Goal: Information Seeking & Learning: Learn about a topic

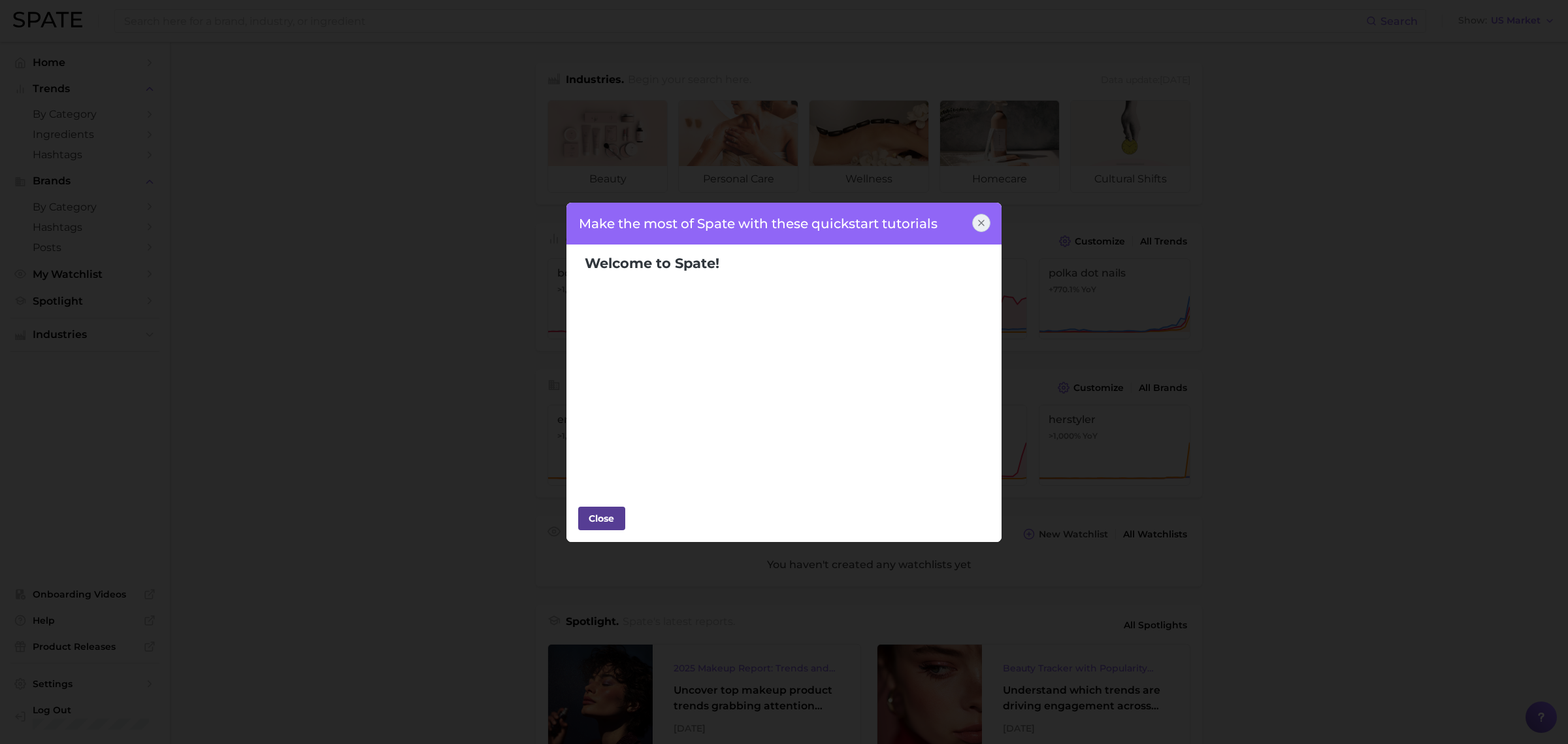
click at [602, 518] on div "Close" at bounding box center [602, 518] width 39 height 20
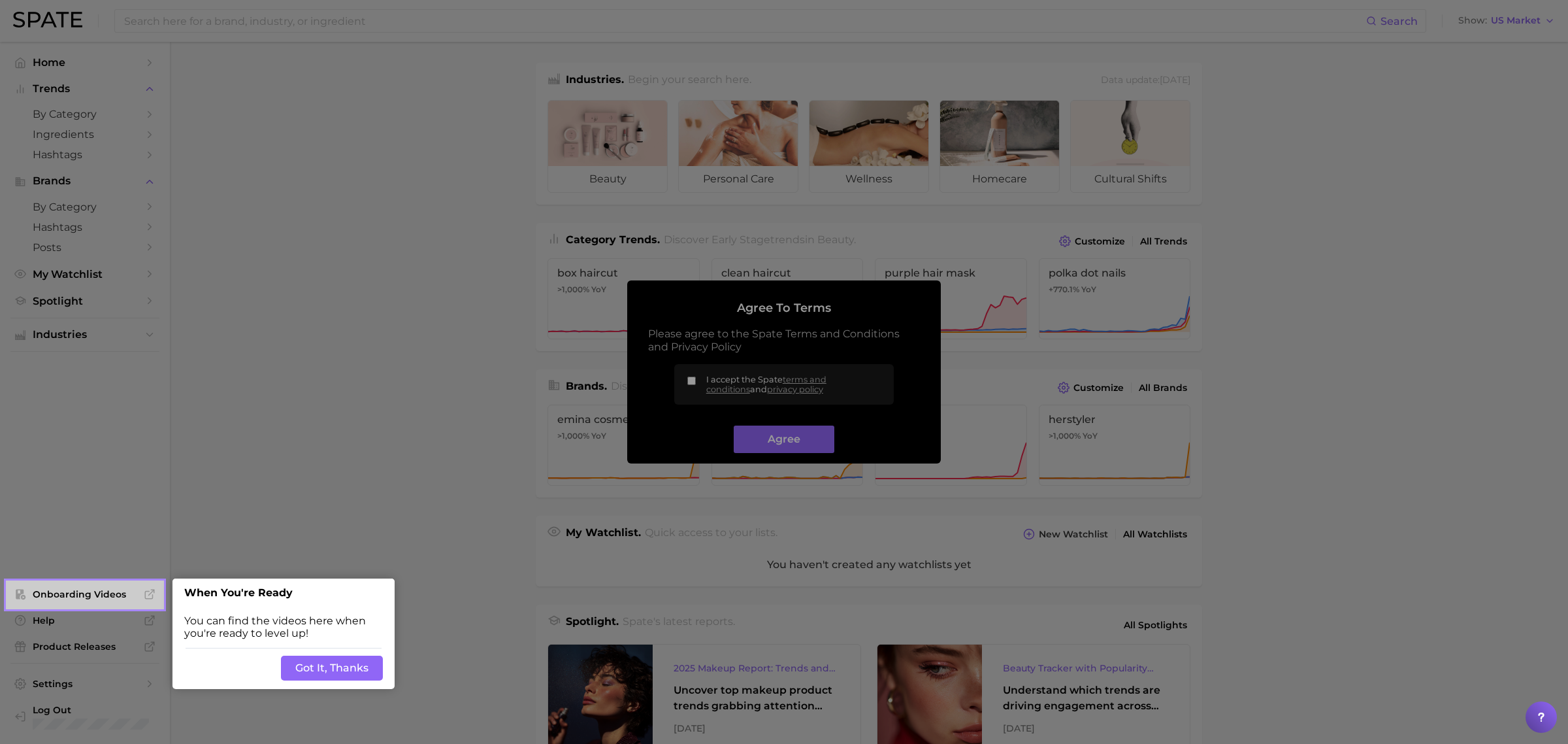
click at [351, 654] on div "Back Got It, Thanks" at bounding box center [283, 669] width 222 height 42
click at [690, 378] on div at bounding box center [865, 522] width 1405 height 1044
click at [320, 650] on div "Back Got It, Thanks" at bounding box center [283, 669] width 222 height 42
click at [329, 664] on button "Got It, Thanks" at bounding box center [332, 669] width 102 height 25
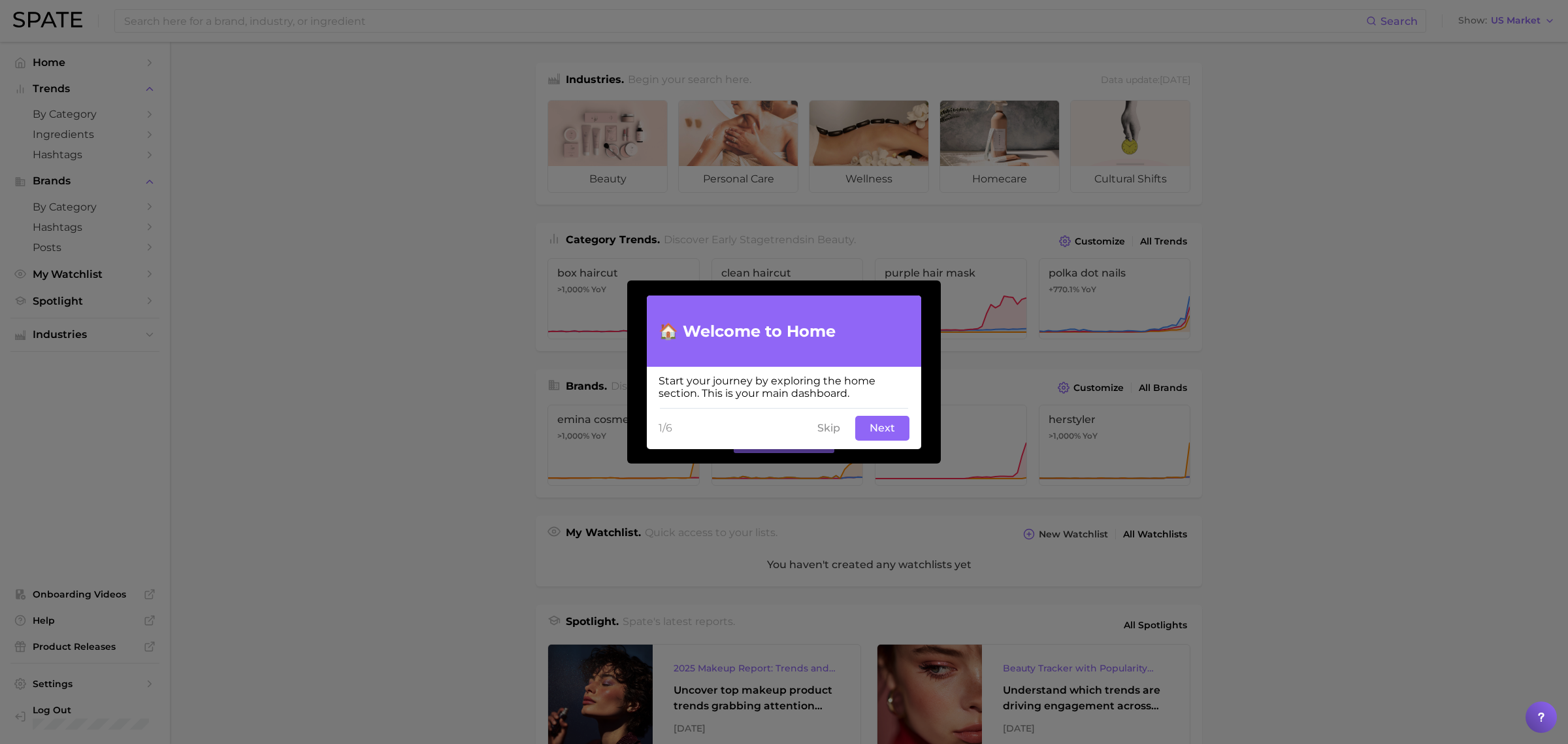
click at [824, 423] on button "Skip" at bounding box center [829, 428] width 38 height 25
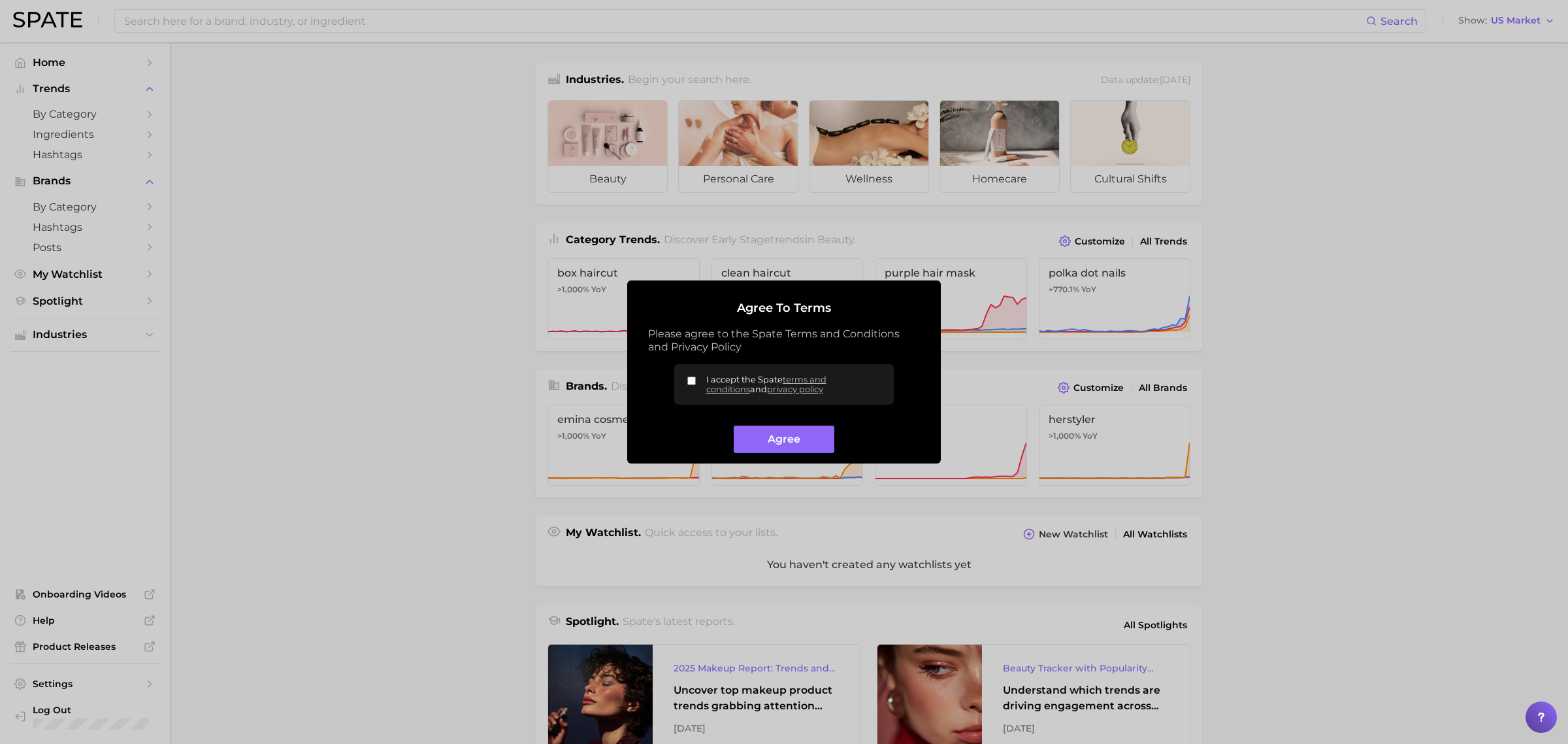
click at [690, 380] on input "I accept the Spate terms and conditions and privacy policy" at bounding box center [692, 381] width 8 height 8
checkbox input "true"
click at [760, 438] on button "Agree" at bounding box center [783, 439] width 100 height 28
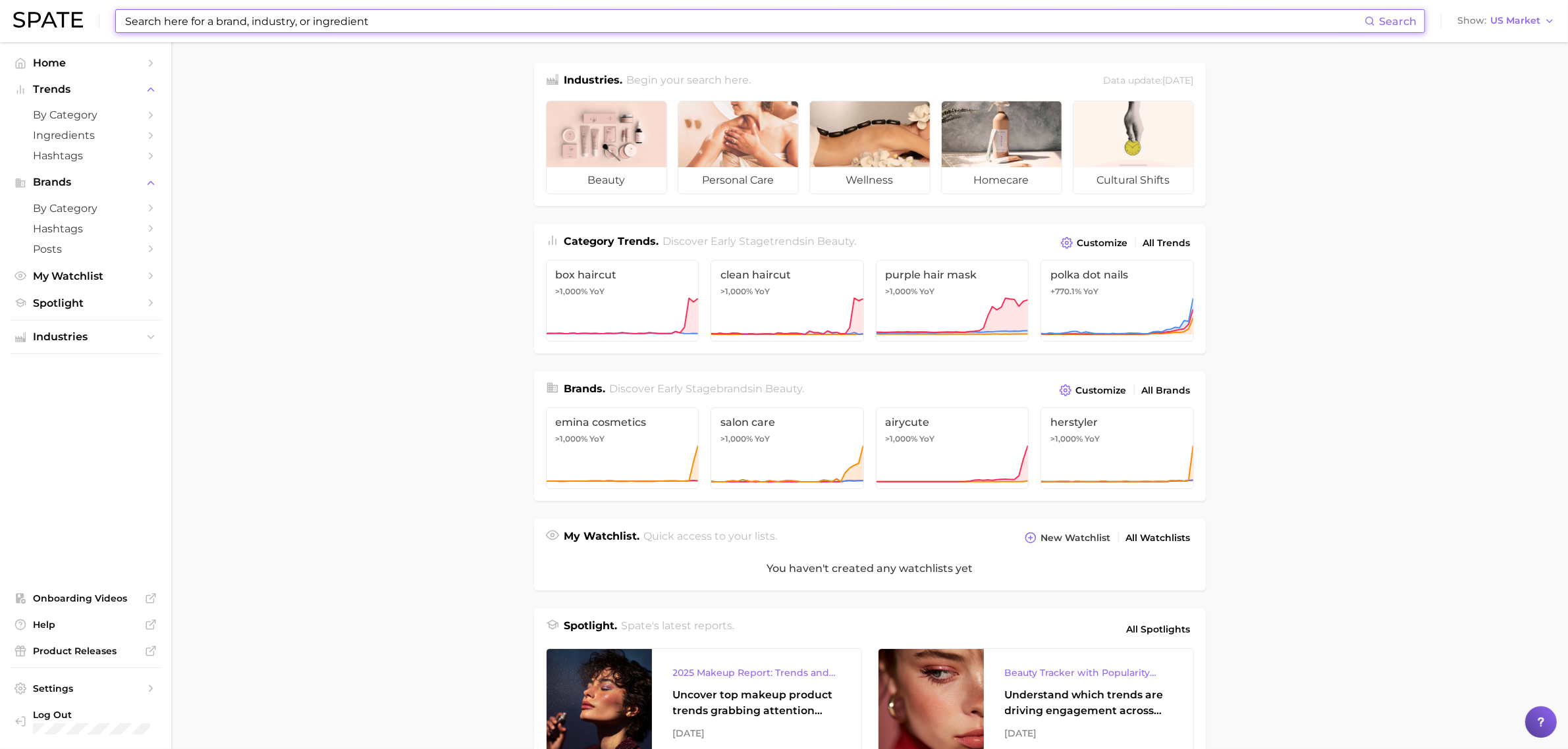
click at [414, 24] on input at bounding box center [744, 21] width 1240 height 23
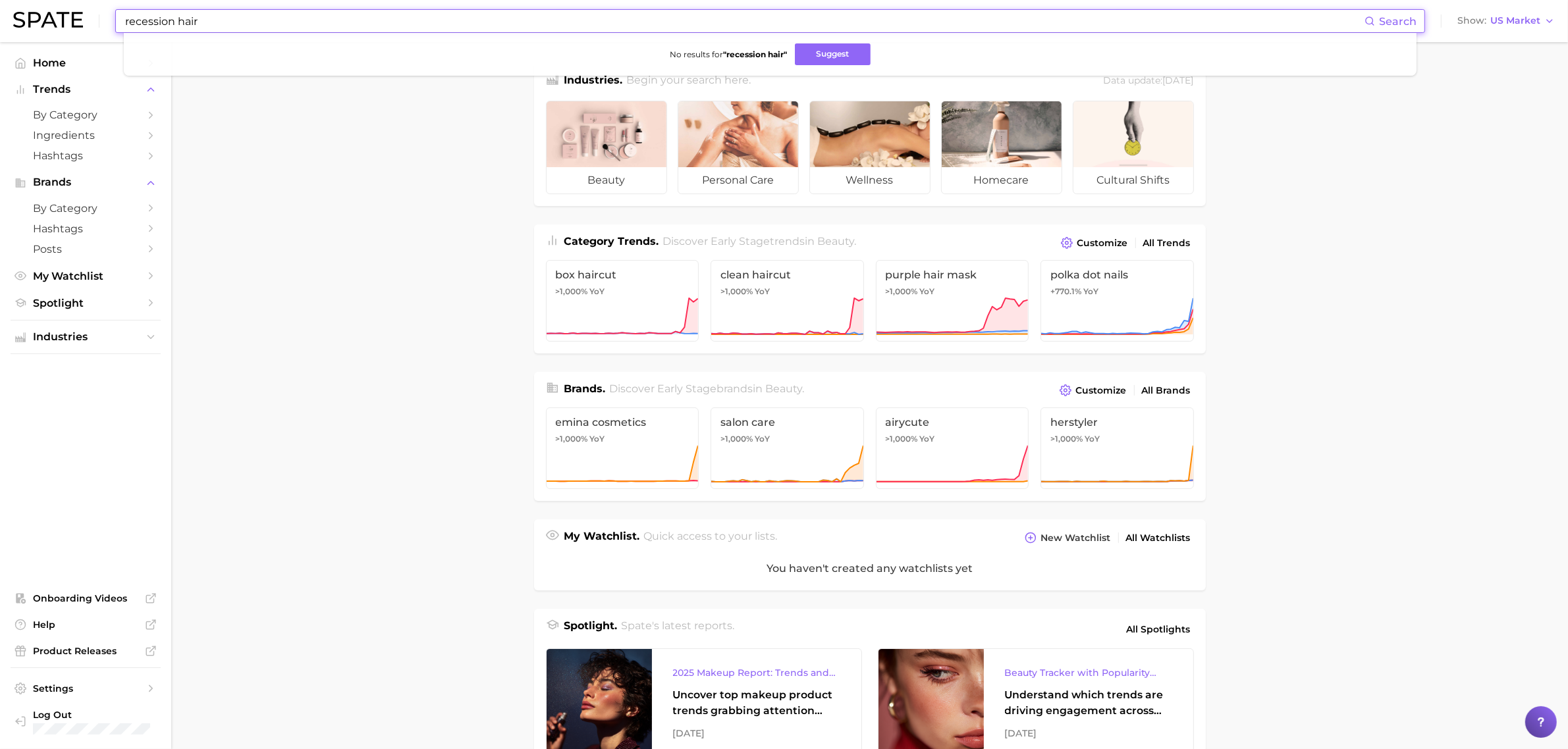
click at [646, 11] on input "recession hair" at bounding box center [744, 21] width 1240 height 23
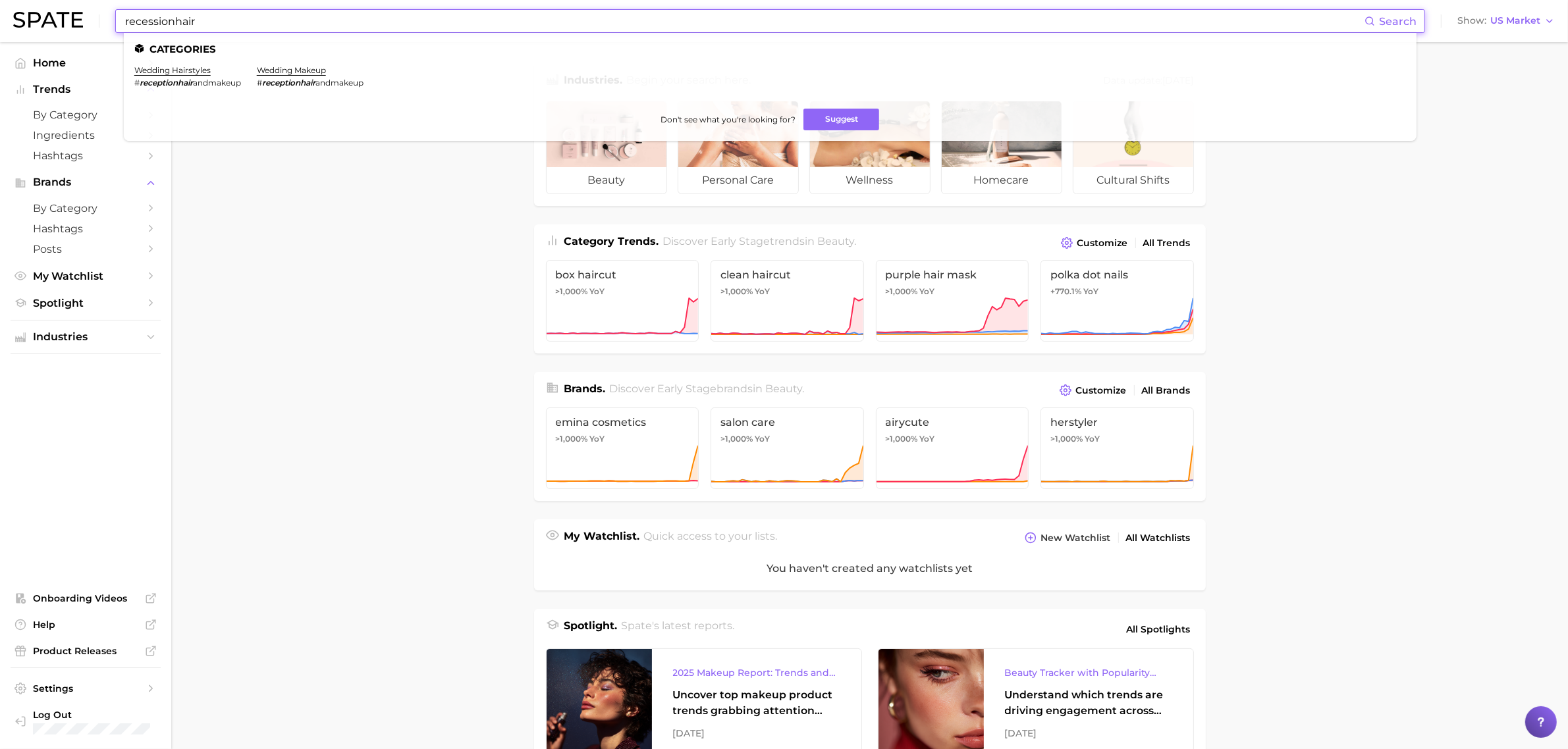
click at [208, 22] on input "recessionhair" at bounding box center [744, 21] width 1240 height 23
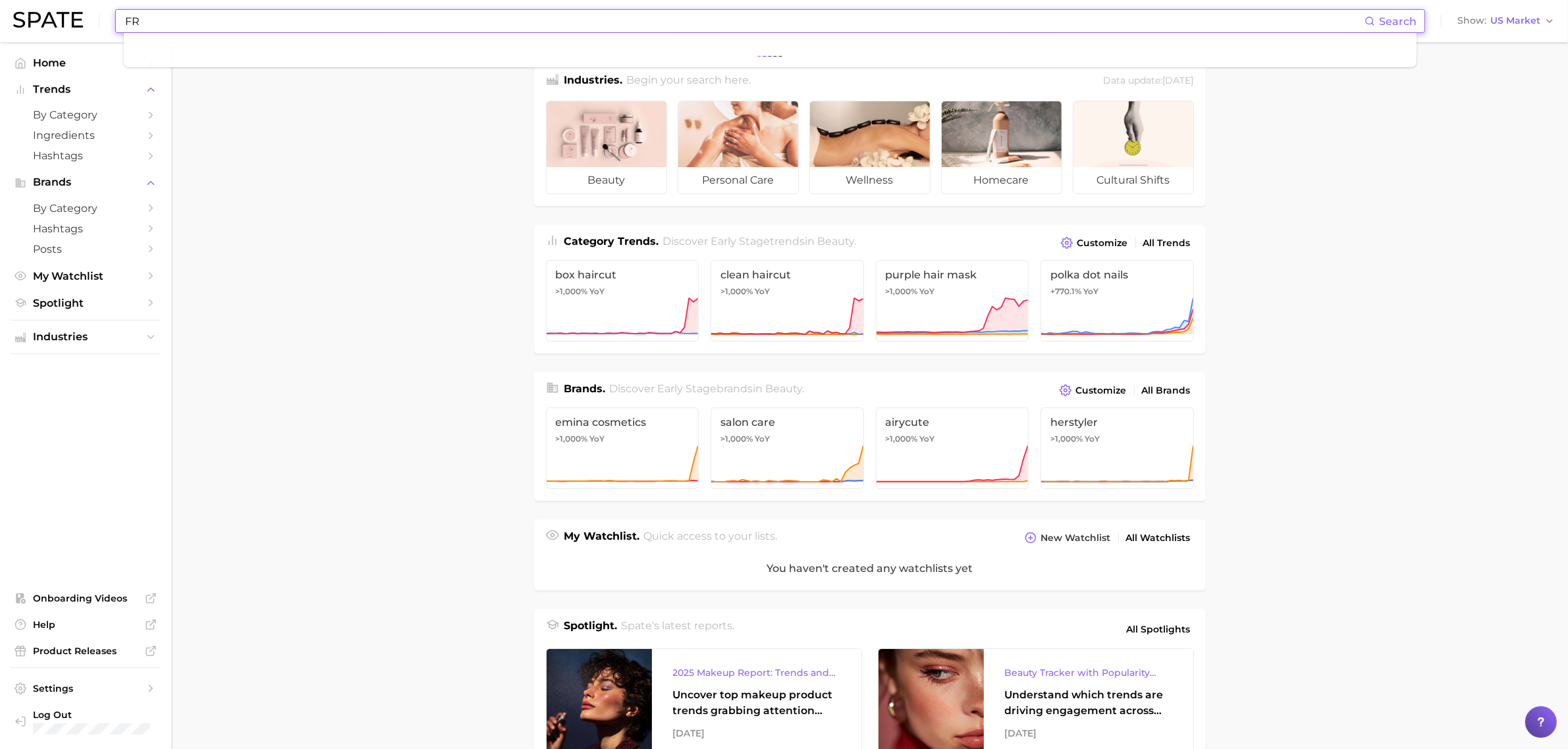
type input "F"
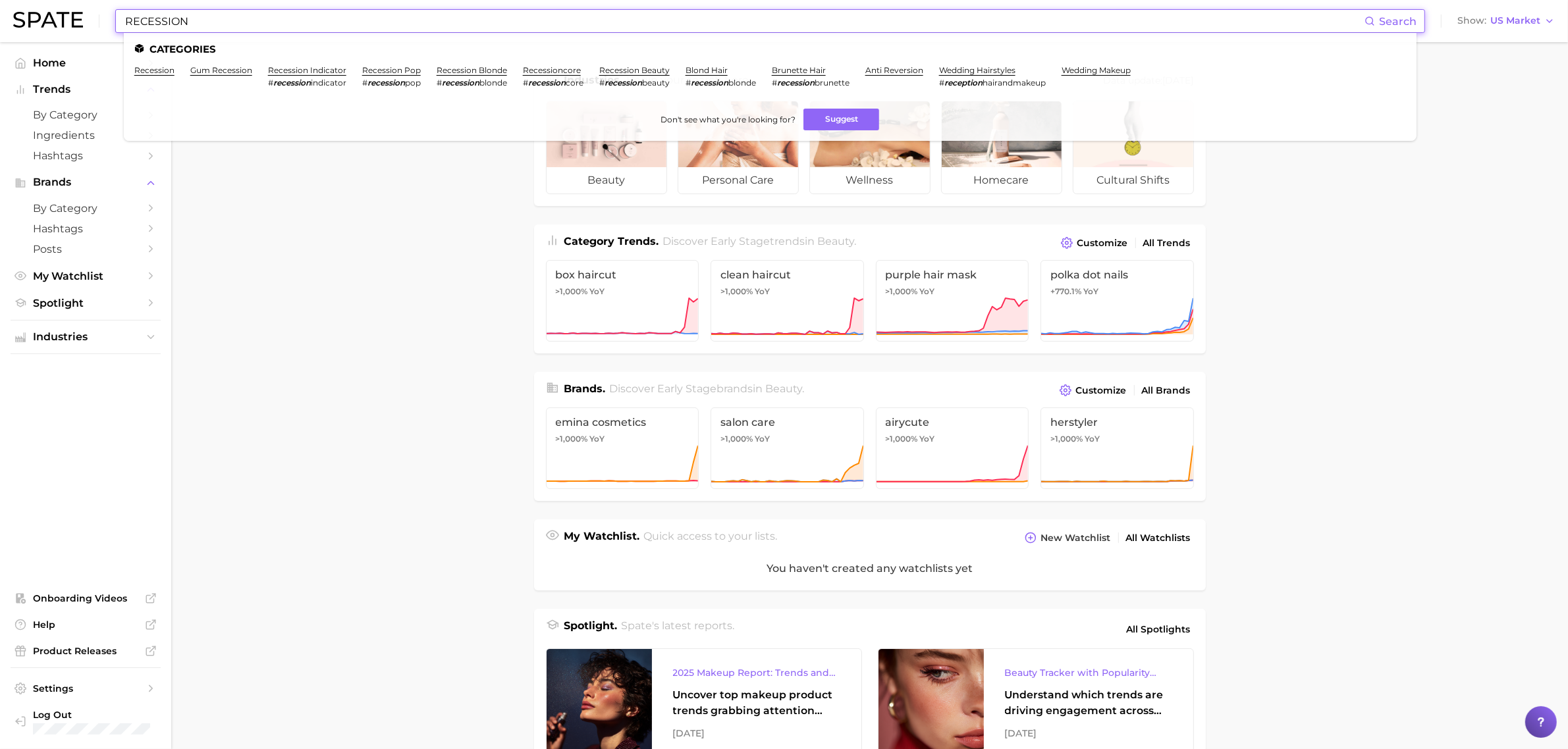
type input "RECESSION"
click at [491, 66] on link "recession blonde" at bounding box center [472, 70] width 70 height 10
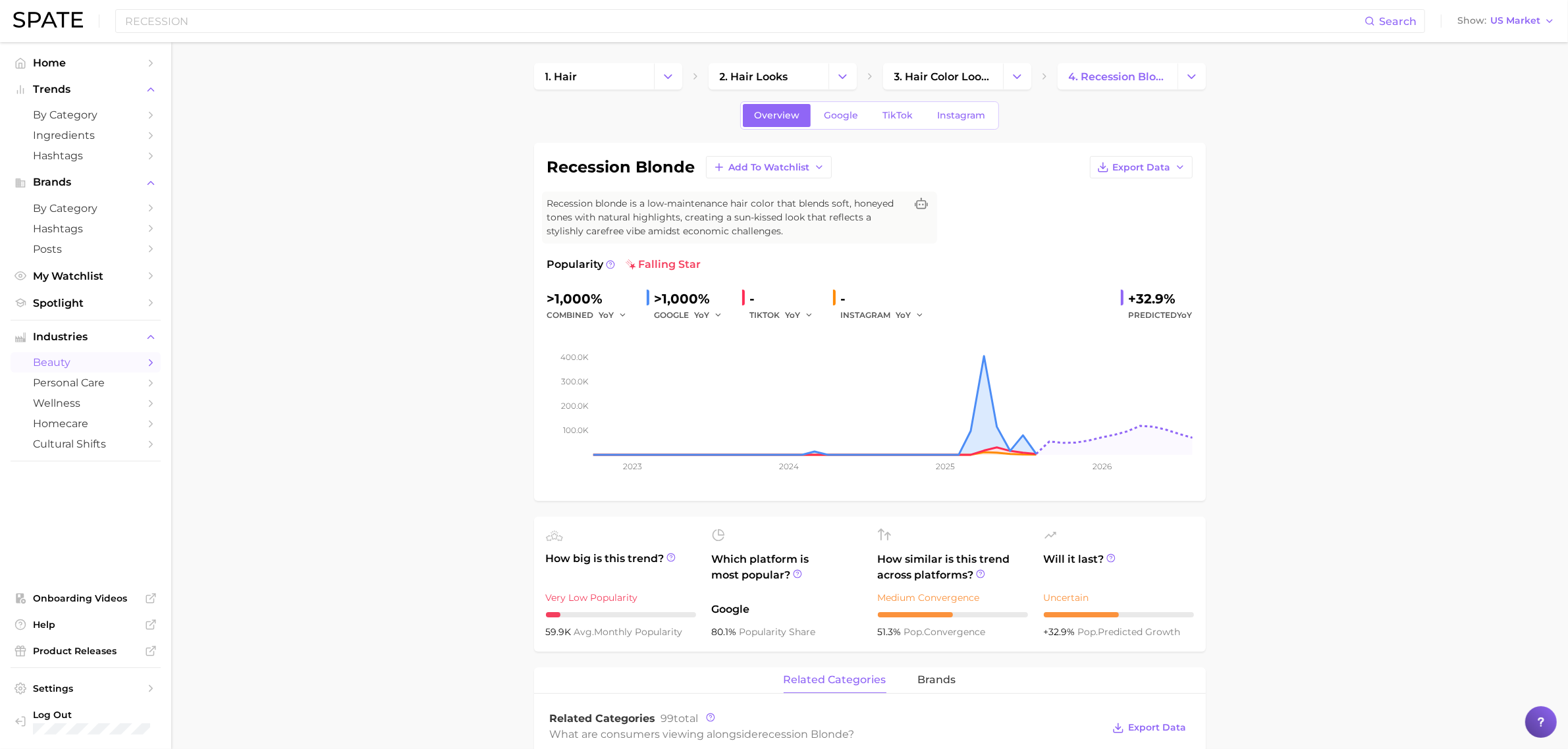
drag, startPoint x: 390, startPoint y: 317, endPoint x: 413, endPoint y: 264, distance: 57.8
drag, startPoint x: 433, startPoint y: 283, endPoint x: 592, endPoint y: 657, distance: 406.4
click at [506, 21] on input "RECESSION" at bounding box center [744, 21] width 1240 height 23
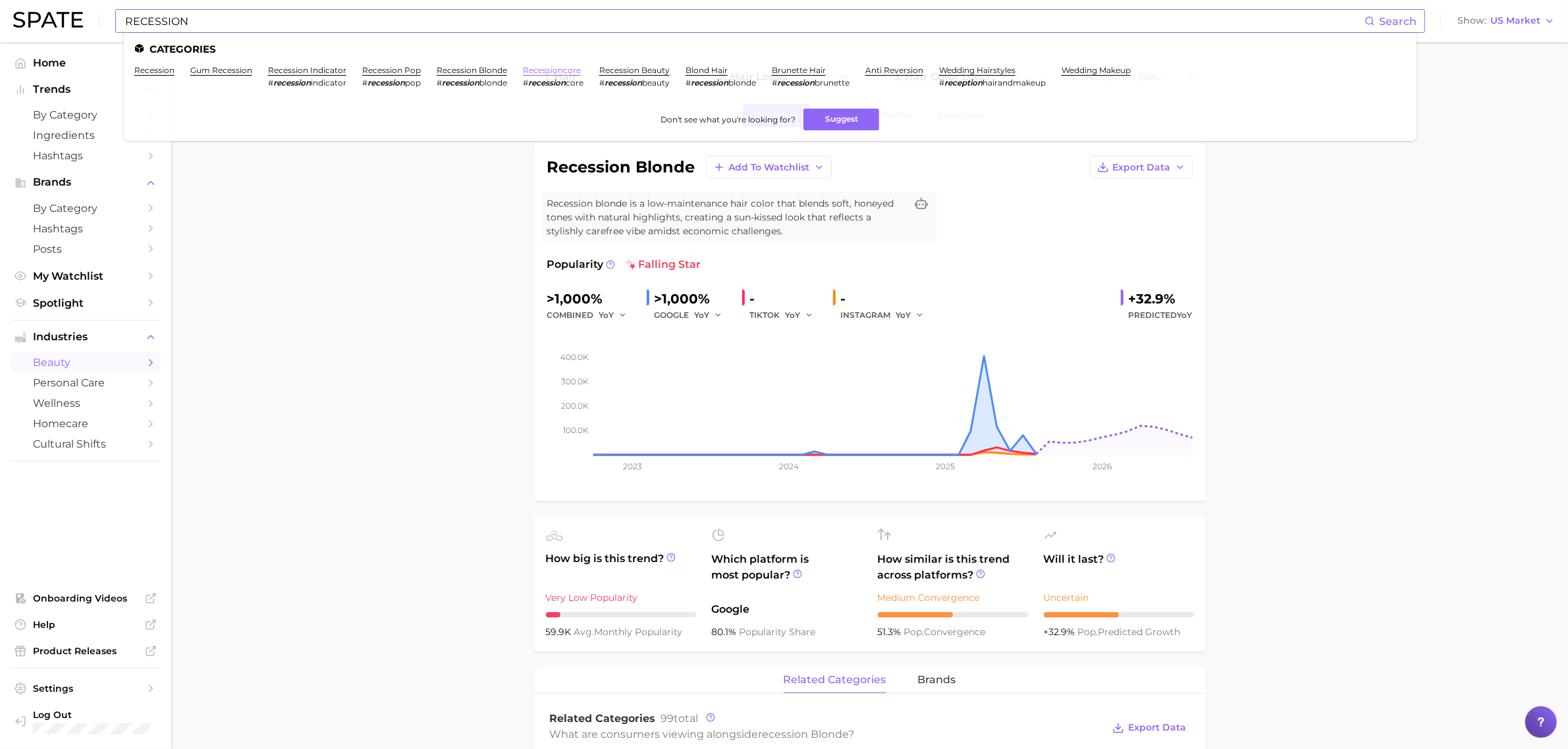
click at [571, 70] on link "recessioncore" at bounding box center [552, 70] width 58 height 10
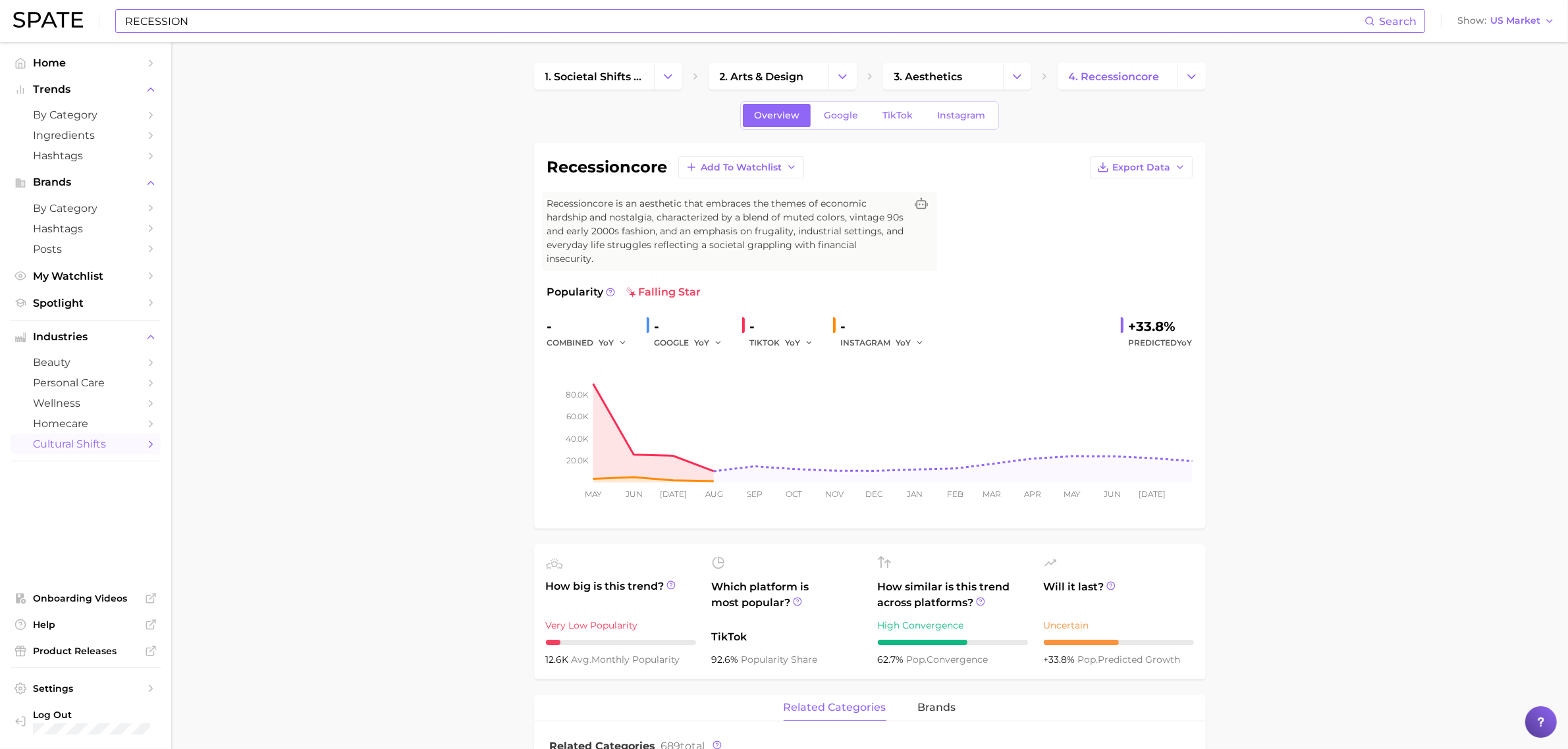
drag, startPoint x: 395, startPoint y: 260, endPoint x: 573, endPoint y: 644, distance: 423.2
click at [505, 13] on input "RECESSION" at bounding box center [744, 21] width 1240 height 23
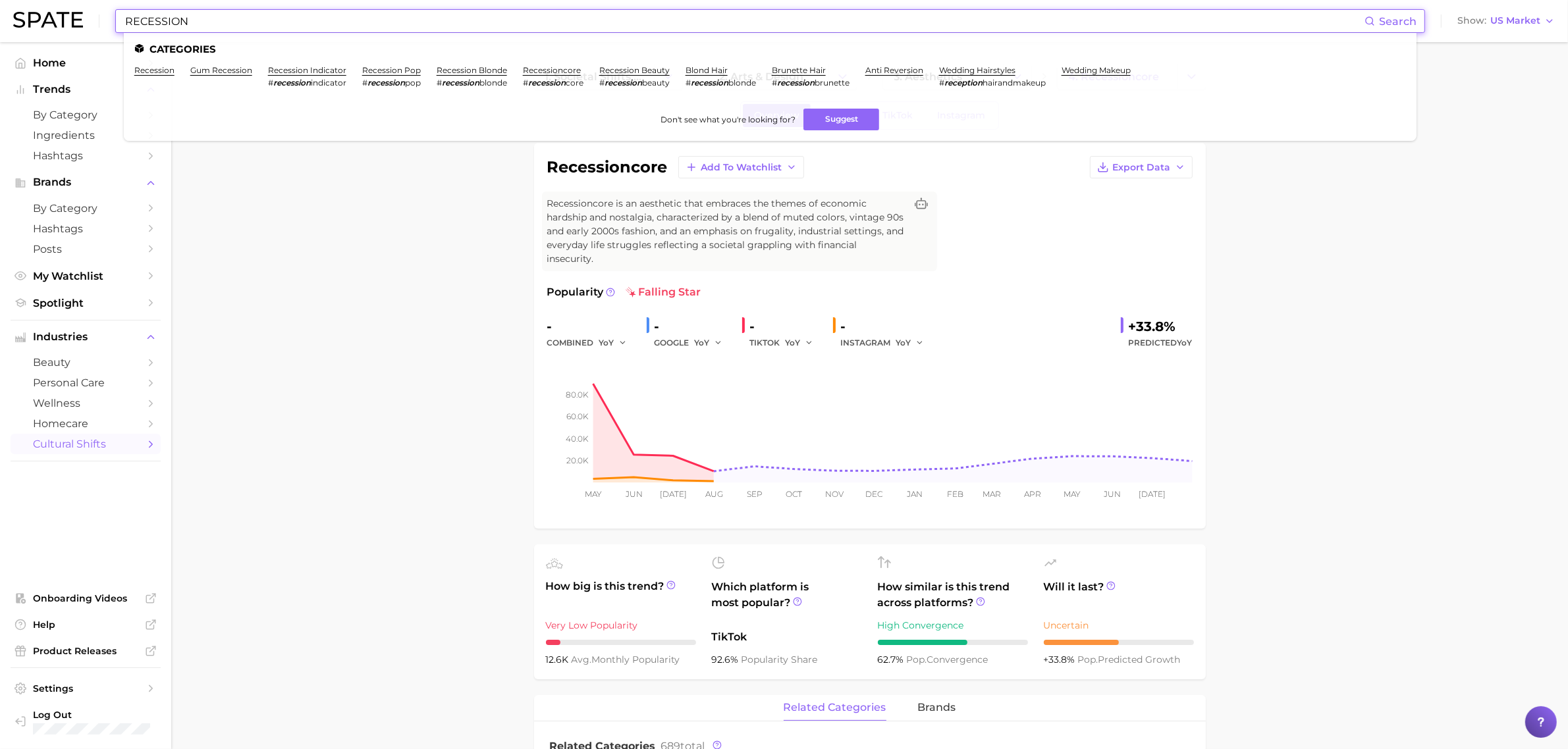
click at [281, 21] on input "RECESSION" at bounding box center [744, 21] width 1240 height 23
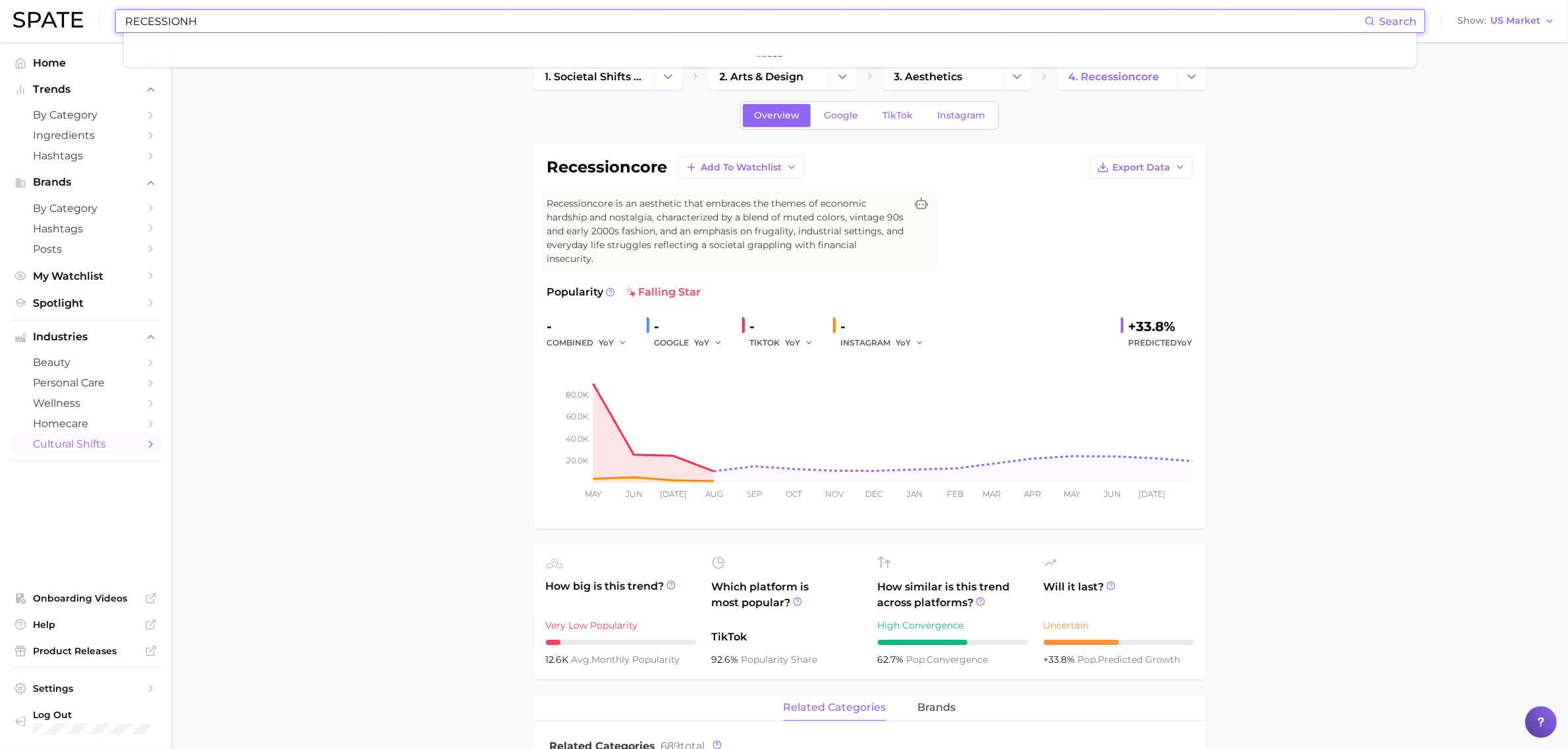
type input "RECESSION"
click at [284, 17] on input "RECESSION" at bounding box center [744, 21] width 1240 height 23
click at [199, 25] on input "RECESSION" at bounding box center [744, 21] width 1240 height 23
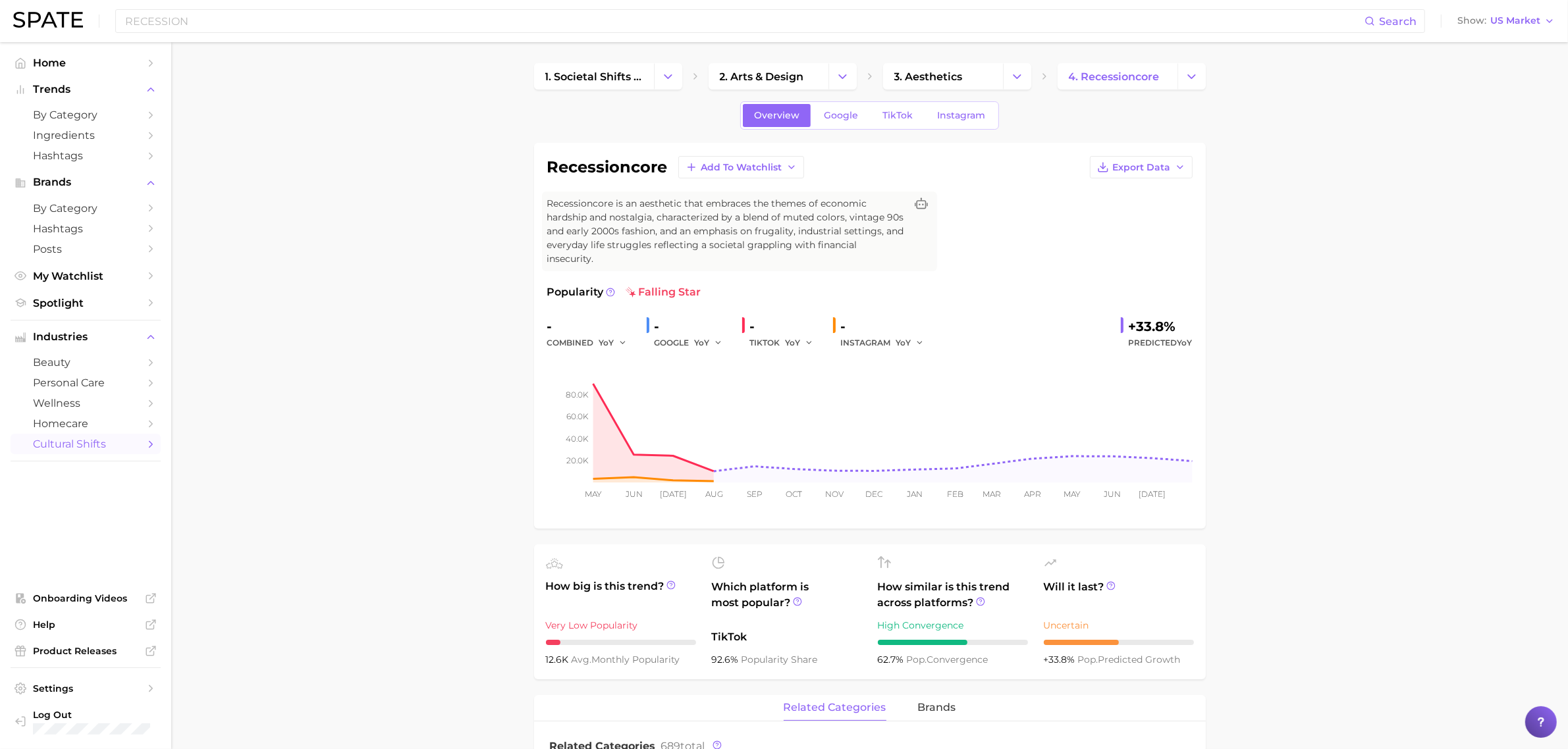
click at [1409, 16] on span "Search" at bounding box center [1397, 22] width 37 height 13
drag, startPoint x: 224, startPoint y: 151, endPoint x: 288, endPoint y: 2, distance: 162.2
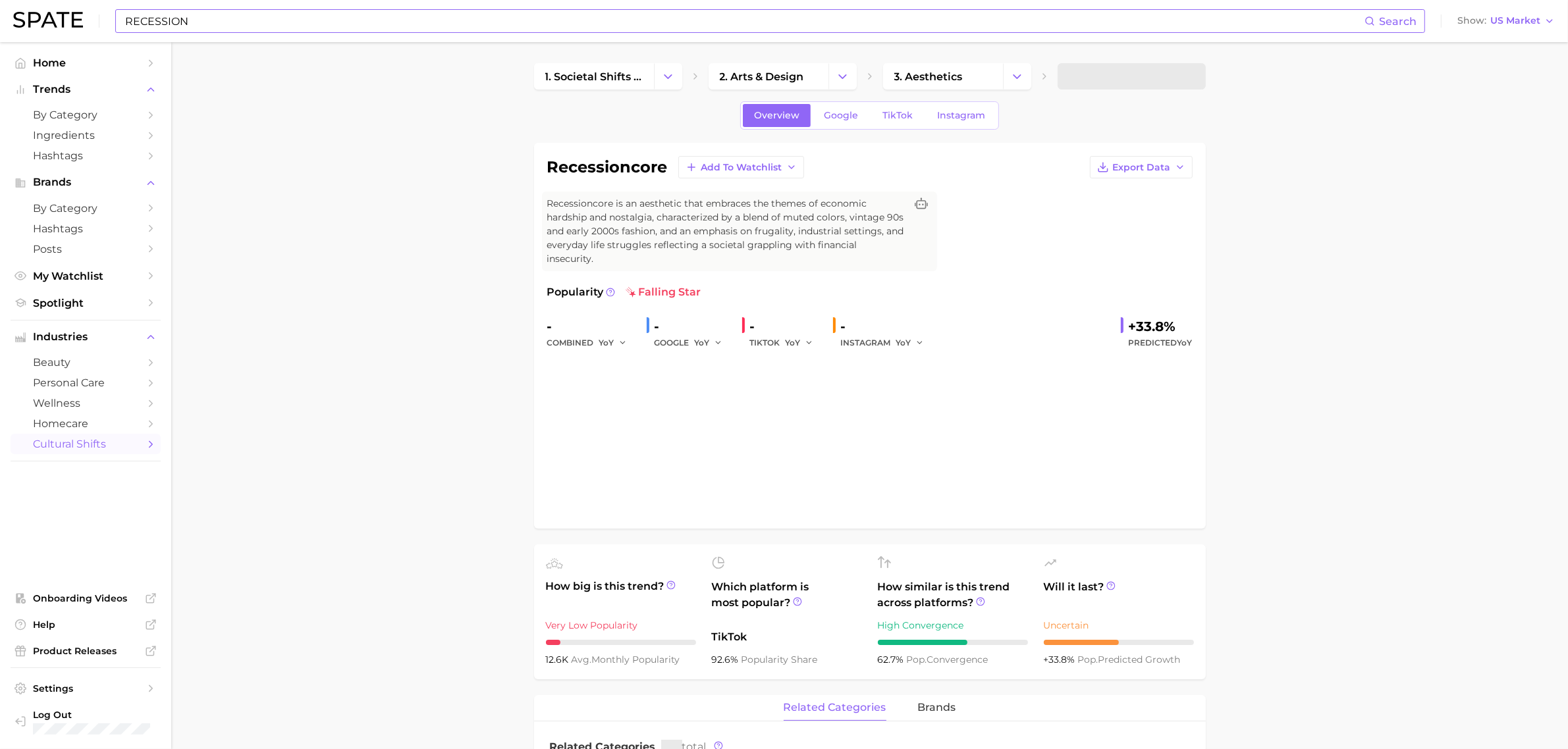
click at [685, 14] on input "RECESSION" at bounding box center [744, 21] width 1240 height 23
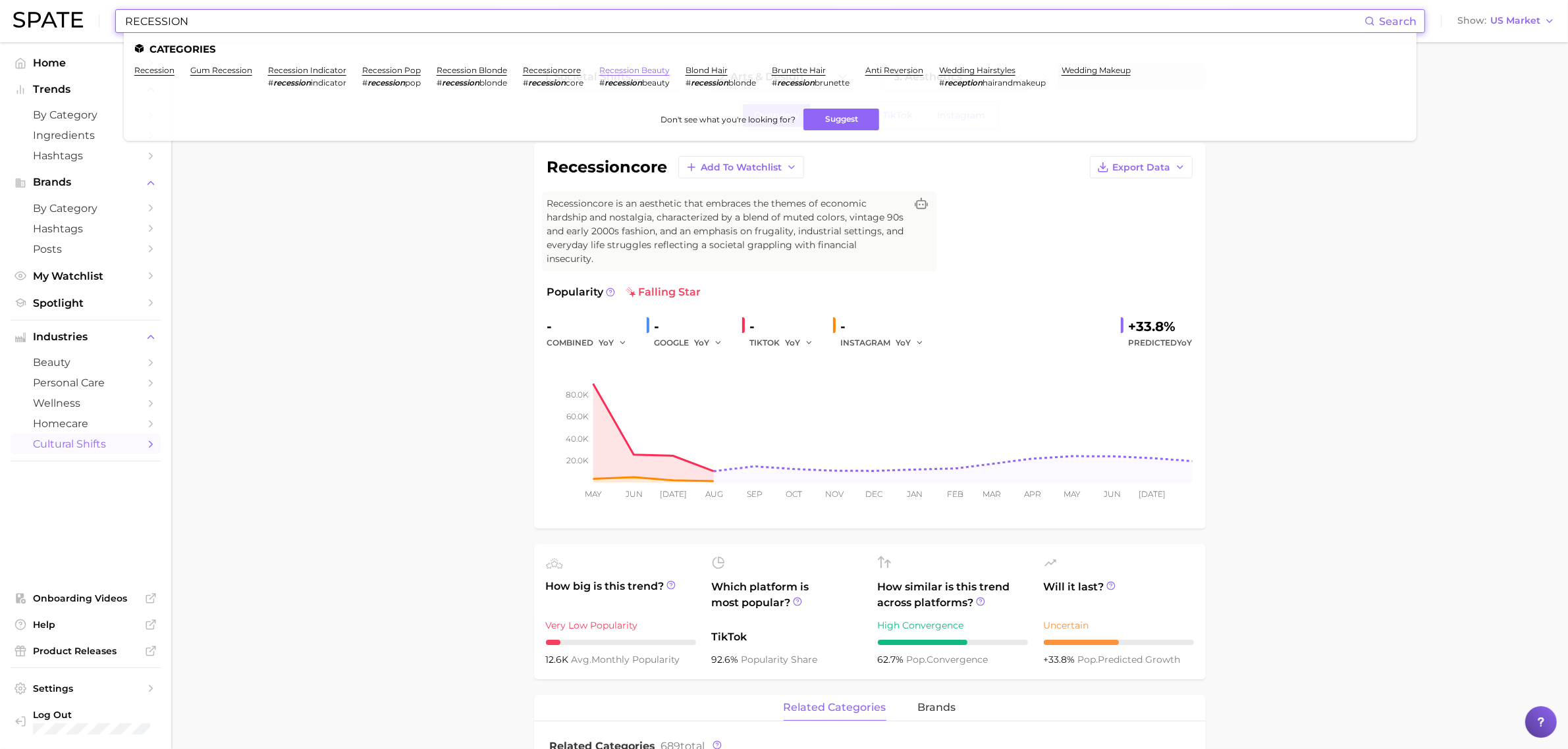
click at [655, 67] on link "recession beauty" at bounding box center [635, 70] width 70 height 10
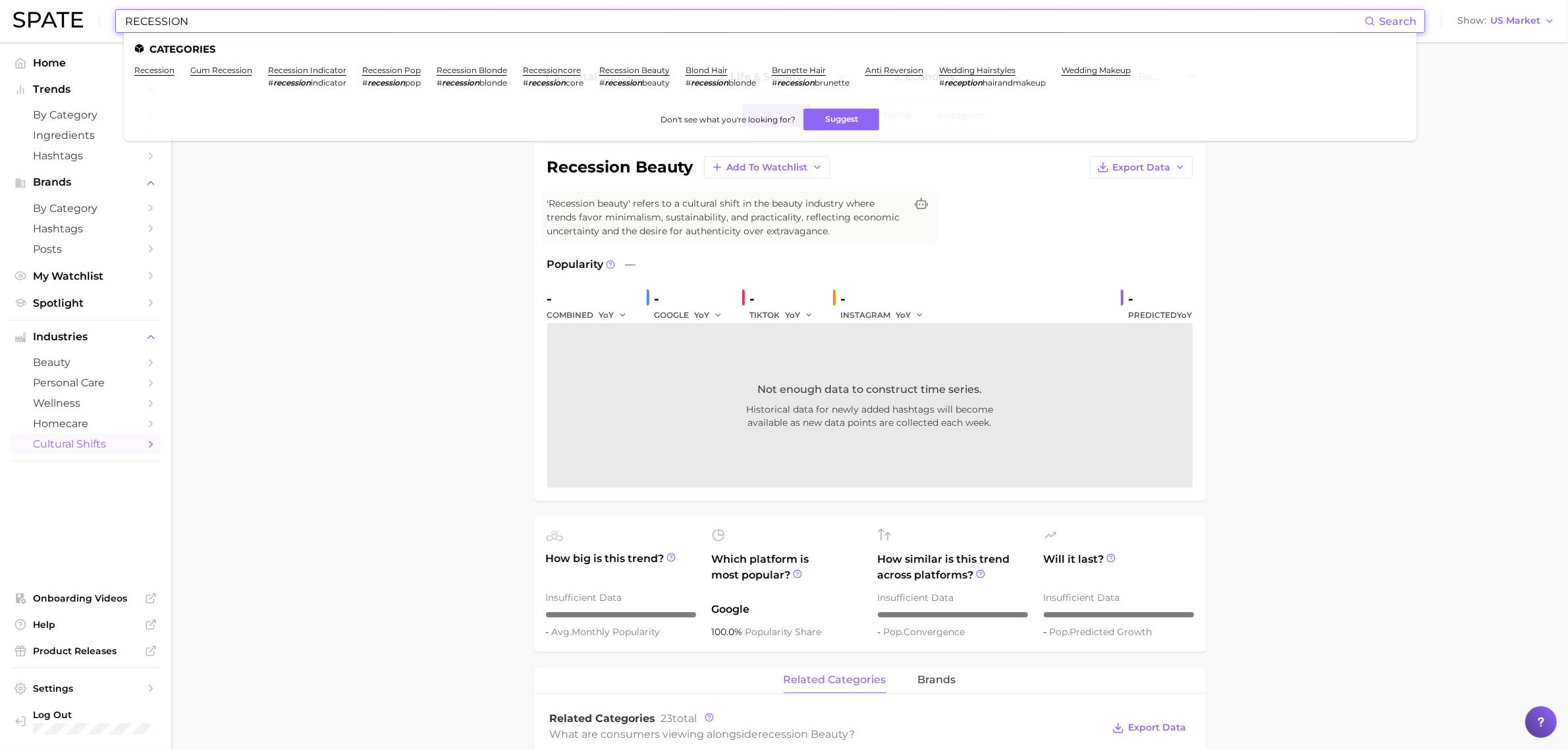
click at [484, 20] on input "RECESSION" at bounding box center [744, 21] width 1240 height 23
click at [797, 70] on link "brunette hair" at bounding box center [798, 70] width 54 height 10
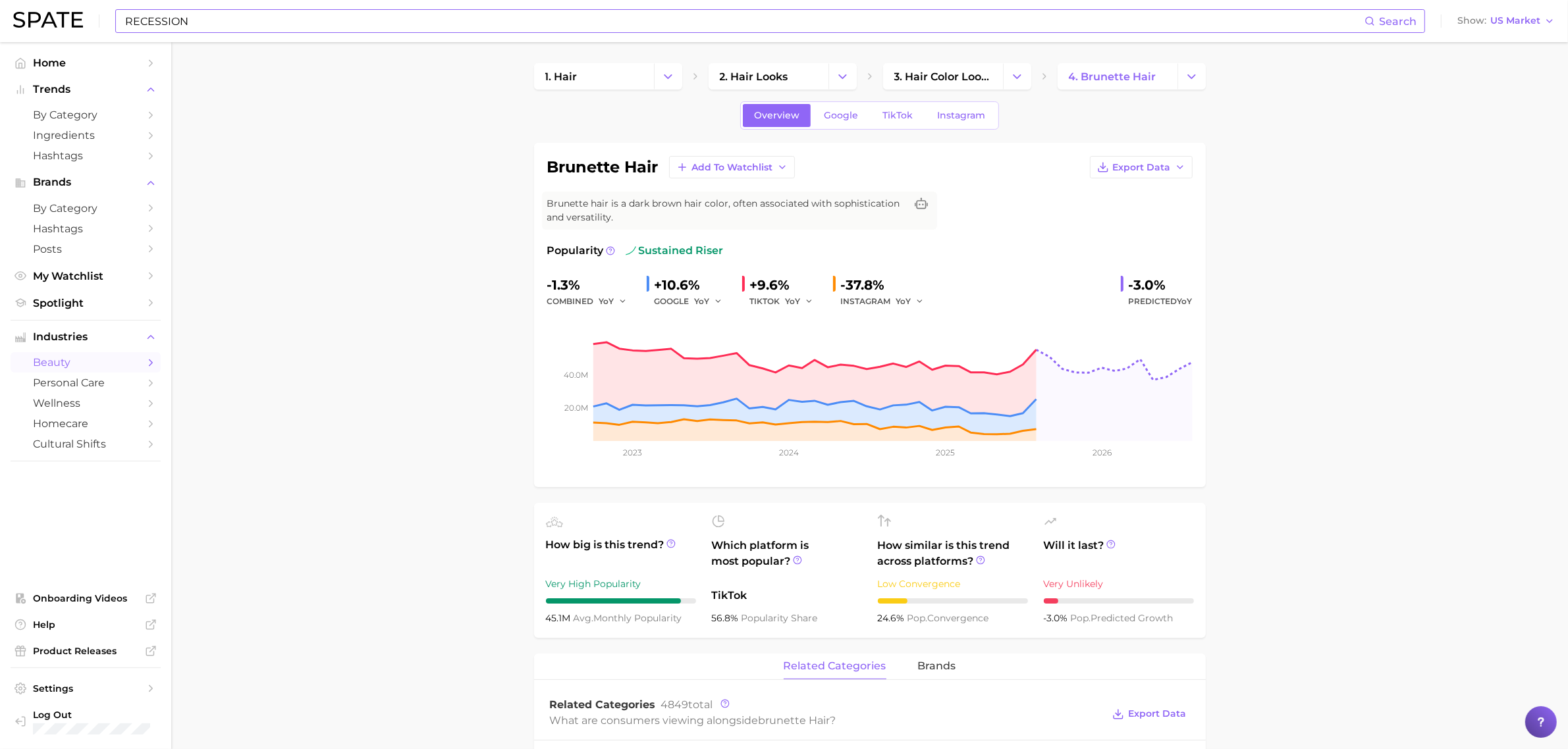
drag, startPoint x: 461, startPoint y: 239, endPoint x: 653, endPoint y: 665, distance: 467.3
click at [400, 20] on input "RECESSION" at bounding box center [744, 21] width 1240 height 23
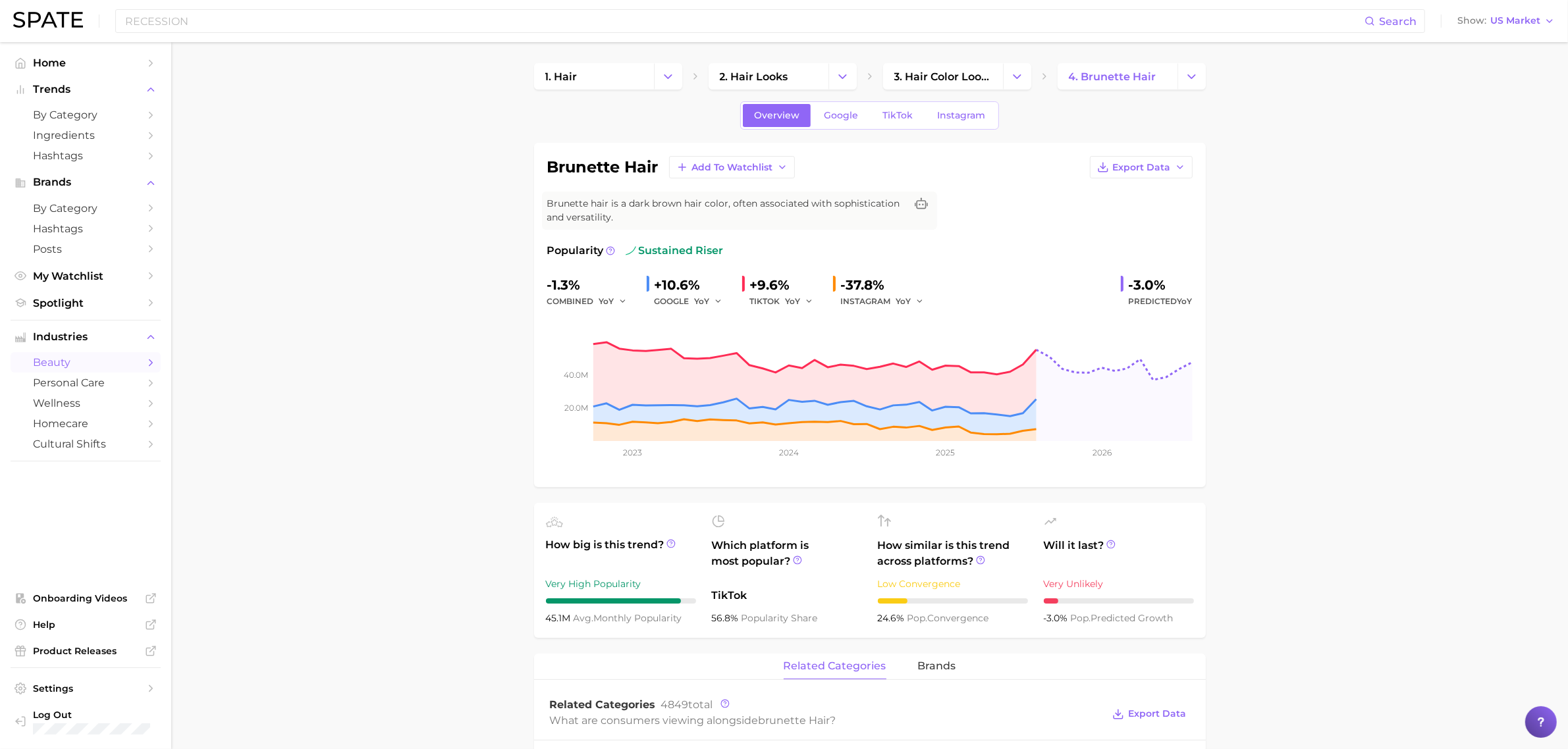
click at [606, 14] on input "RECESSION" at bounding box center [744, 21] width 1240 height 23
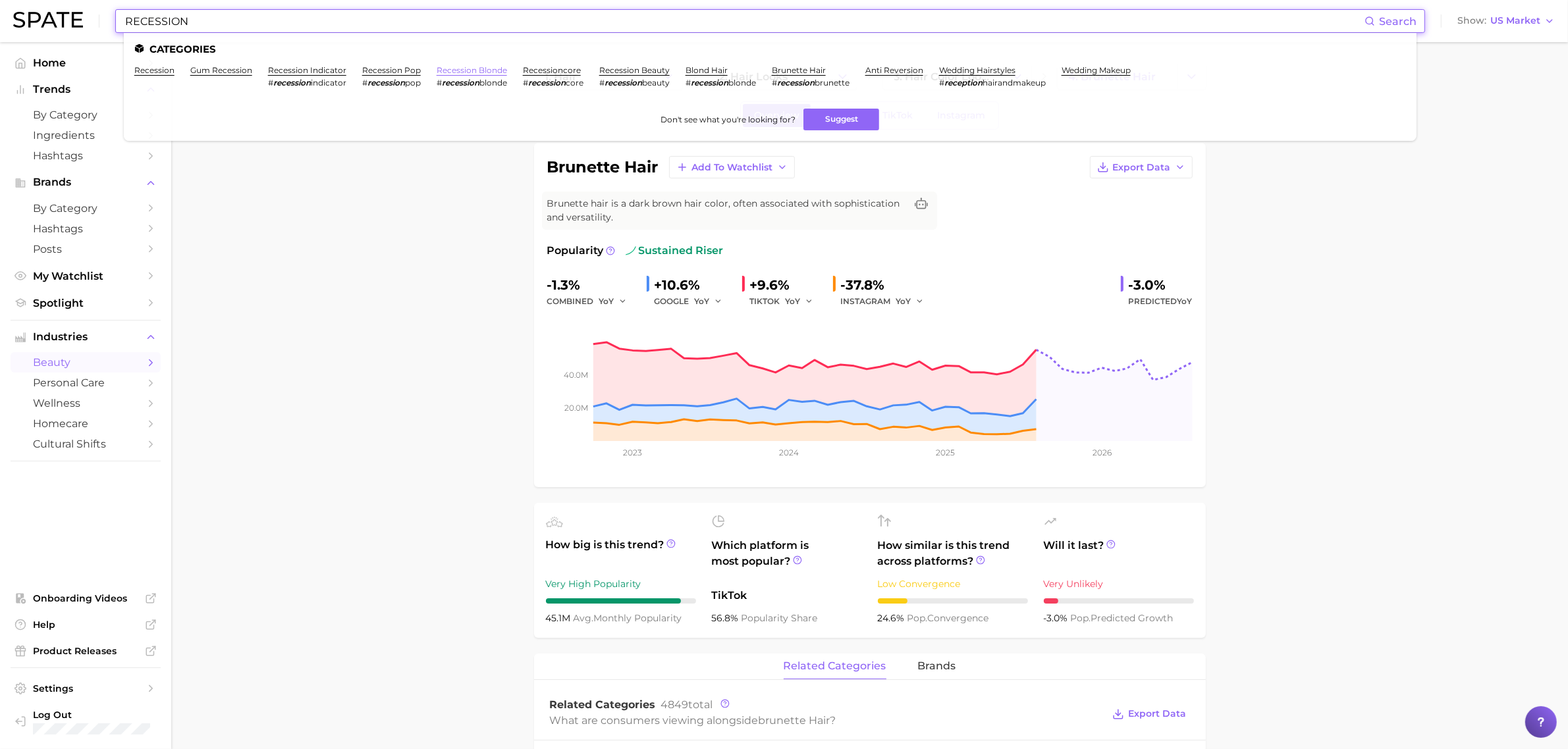
click at [492, 71] on link "recession blonde" at bounding box center [472, 70] width 70 height 10
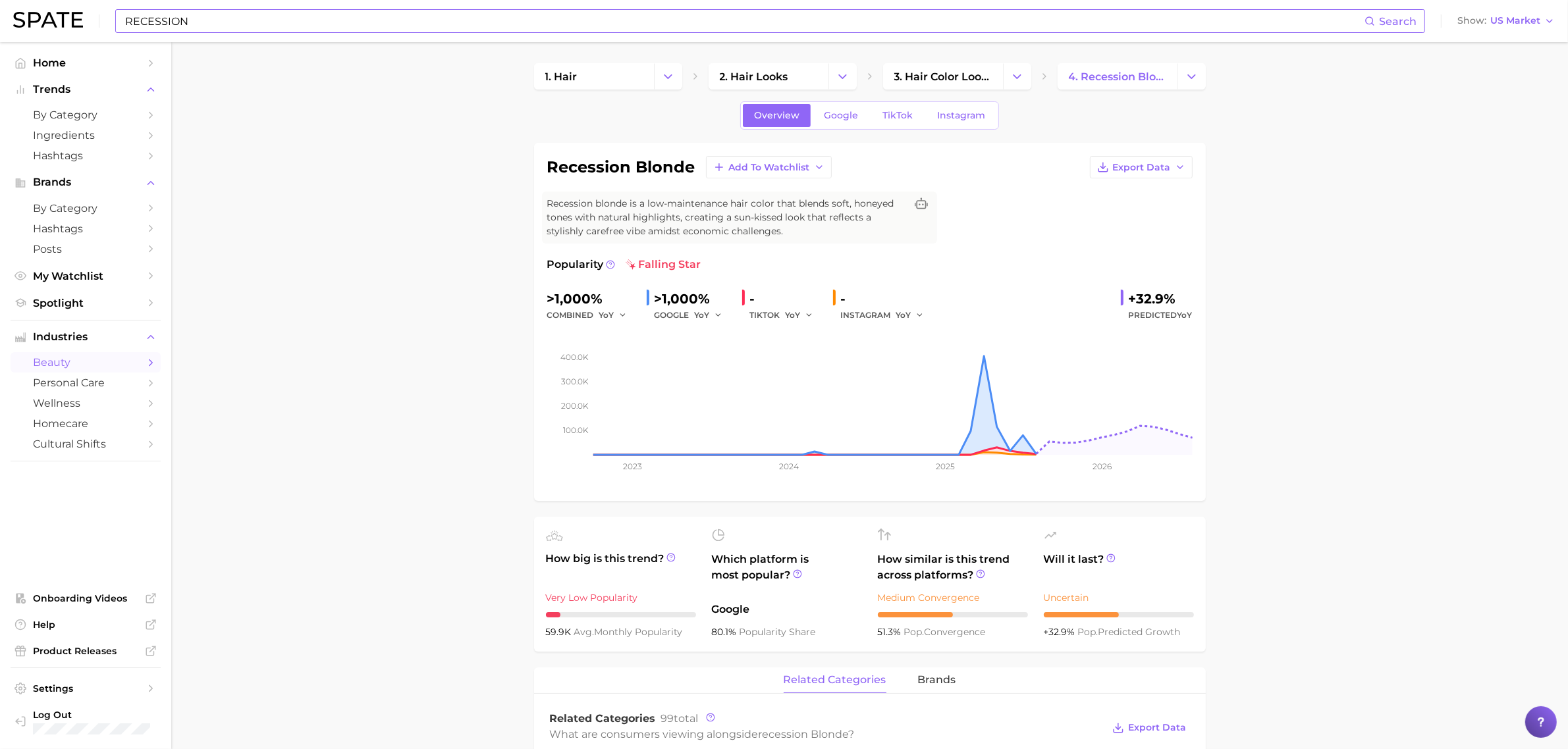
click at [843, 117] on span "Google" at bounding box center [841, 115] width 34 height 11
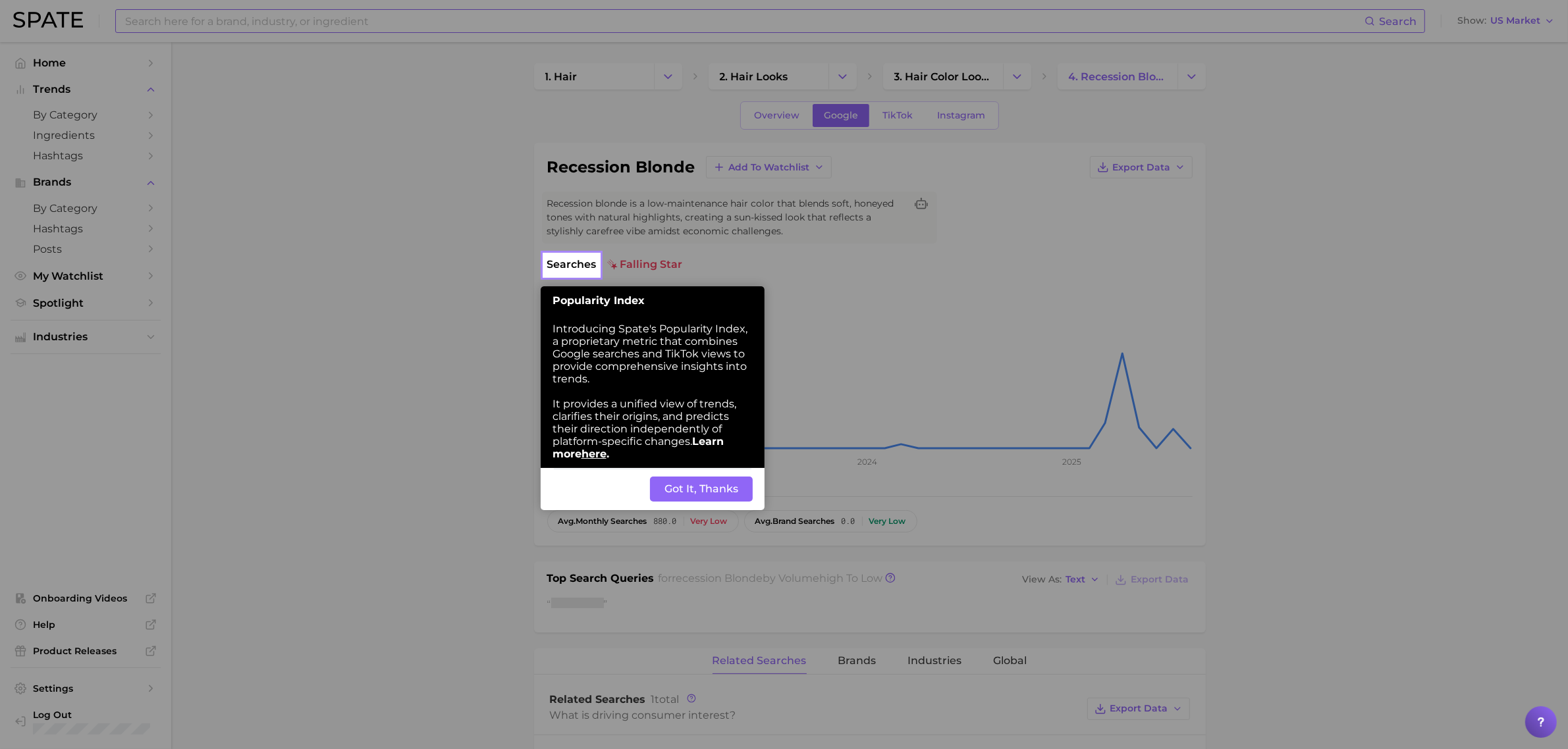
click at [699, 486] on button "Got It, Thanks" at bounding box center [701, 489] width 103 height 25
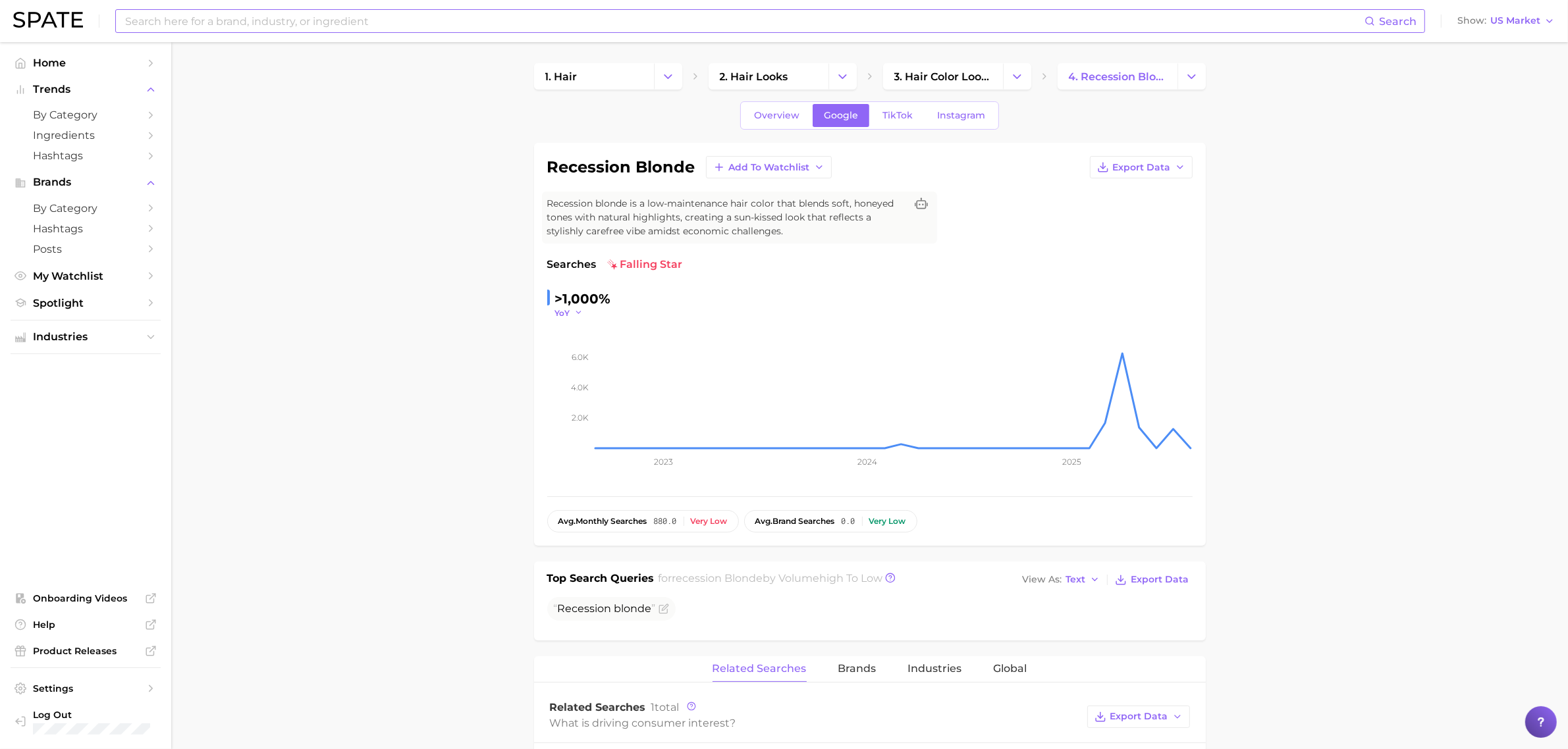
click at [577, 312] on icon "button" at bounding box center [578, 312] width 9 height 9
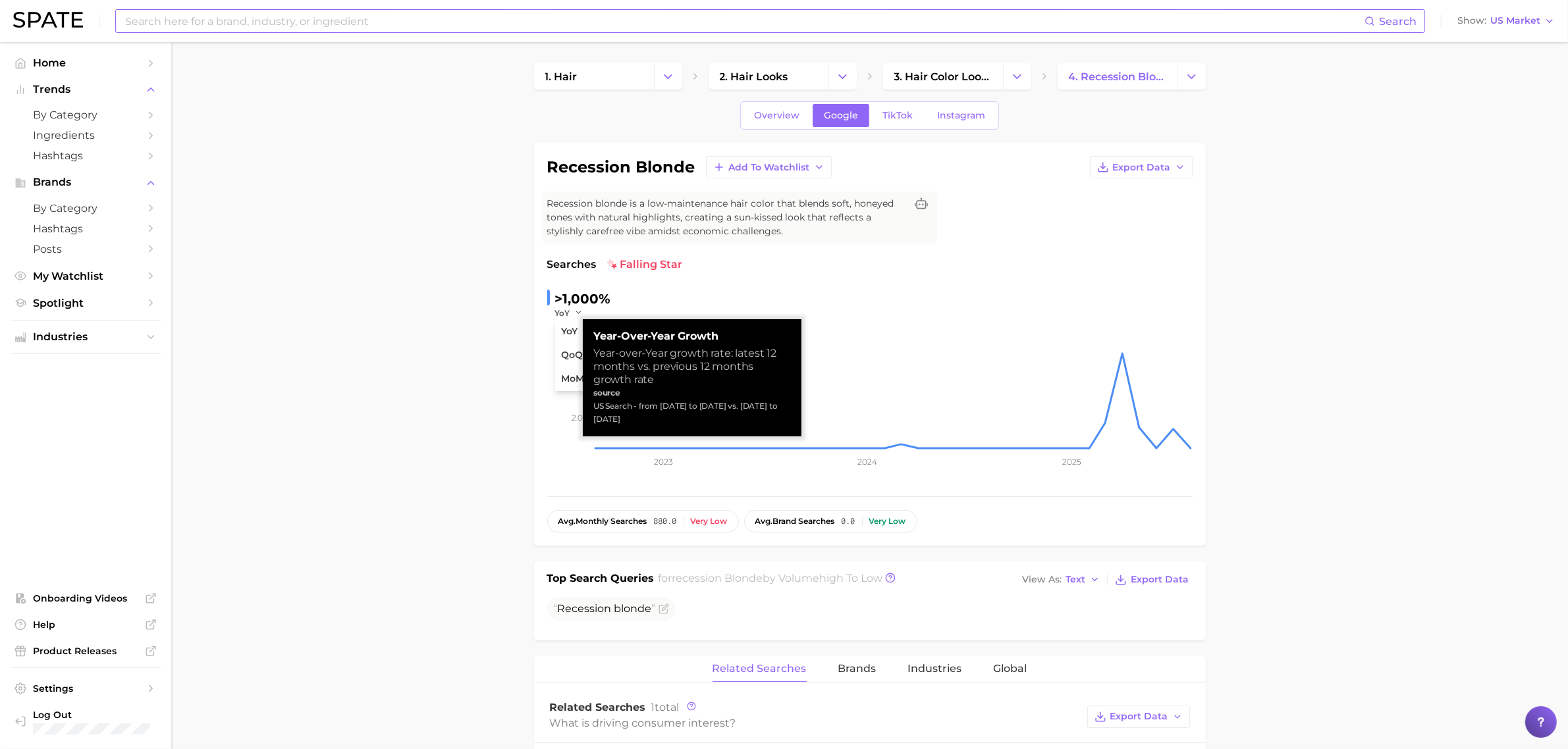
click at [571, 295] on span ">1,000%" at bounding box center [583, 299] width 56 height 15
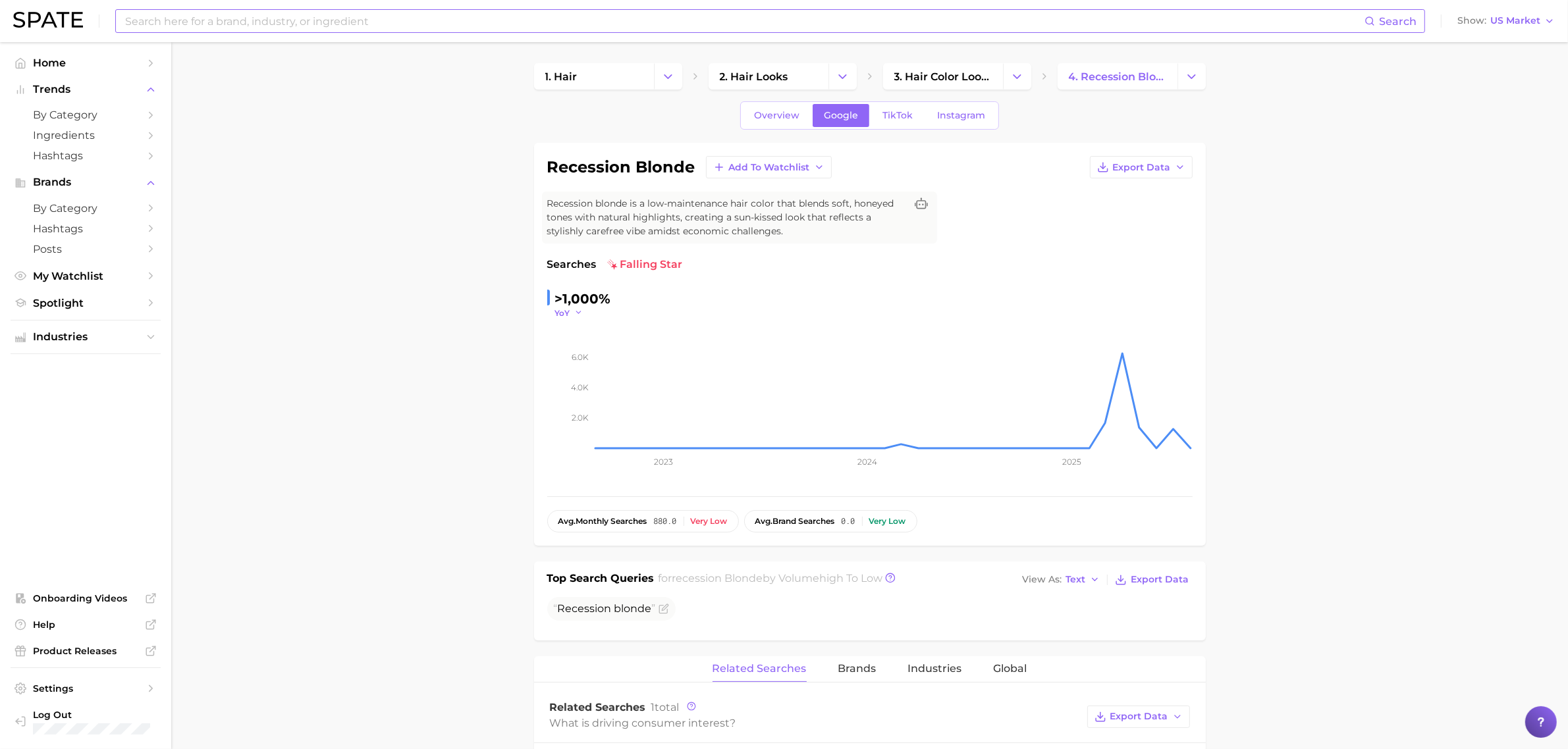
click at [571, 314] on button "YoY" at bounding box center [569, 313] width 28 height 11
click at [578, 354] on span "QoQ" at bounding box center [572, 355] width 22 height 11
click at [576, 314] on button "QoQ" at bounding box center [571, 313] width 32 height 11
click at [581, 376] on span "MoM" at bounding box center [573, 379] width 23 height 11
click at [1289, 303] on main "1. hair 2. hair looks 3. hair color looks 4. recession blonde Overview Google T…" at bounding box center [869, 715] width 1396 height 1345
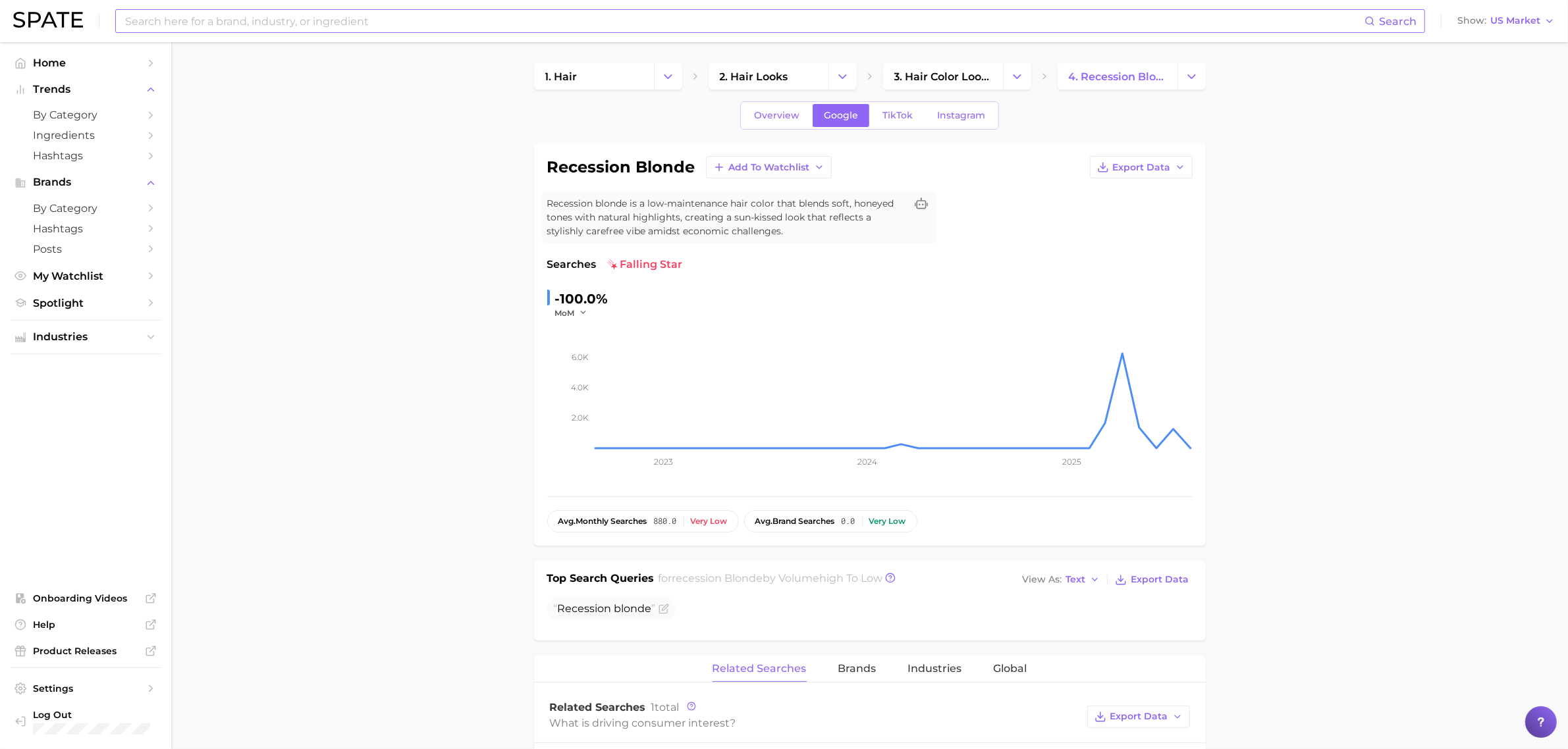
click at [587, 297] on div "-100.0%" at bounding box center [582, 299] width 53 height 21
click at [898, 114] on span "TikTok" at bounding box center [897, 115] width 30 height 11
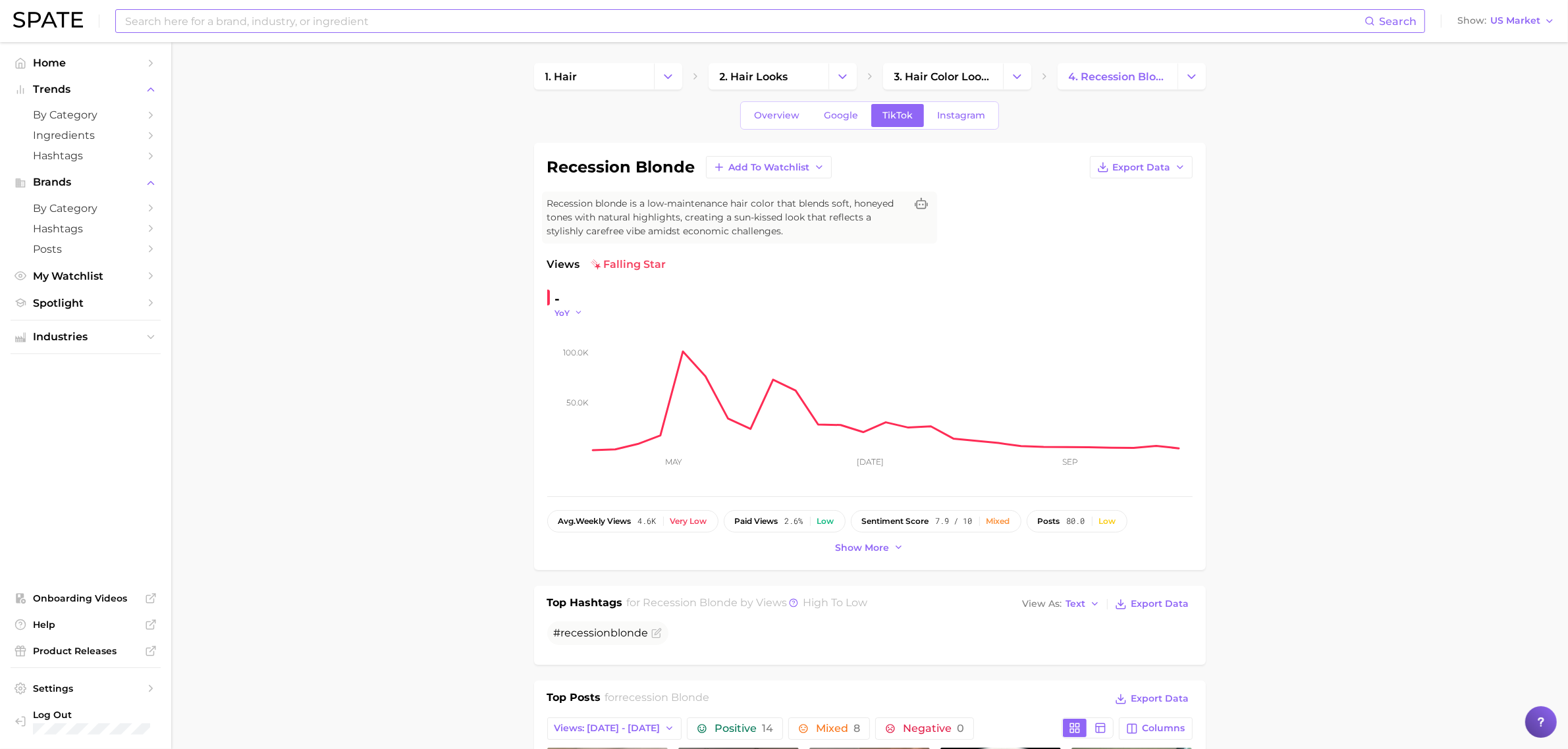
click at [567, 313] on span "YoY" at bounding box center [563, 313] width 15 height 11
click at [580, 366] on button "QoQ" at bounding box center [627, 356] width 145 height 24
click at [570, 317] on span "QoQ" at bounding box center [564, 313] width 18 height 11
click at [584, 380] on span "MoM" at bounding box center [573, 379] width 23 height 11
click at [577, 316] on button "MoM" at bounding box center [571, 313] width 33 height 11
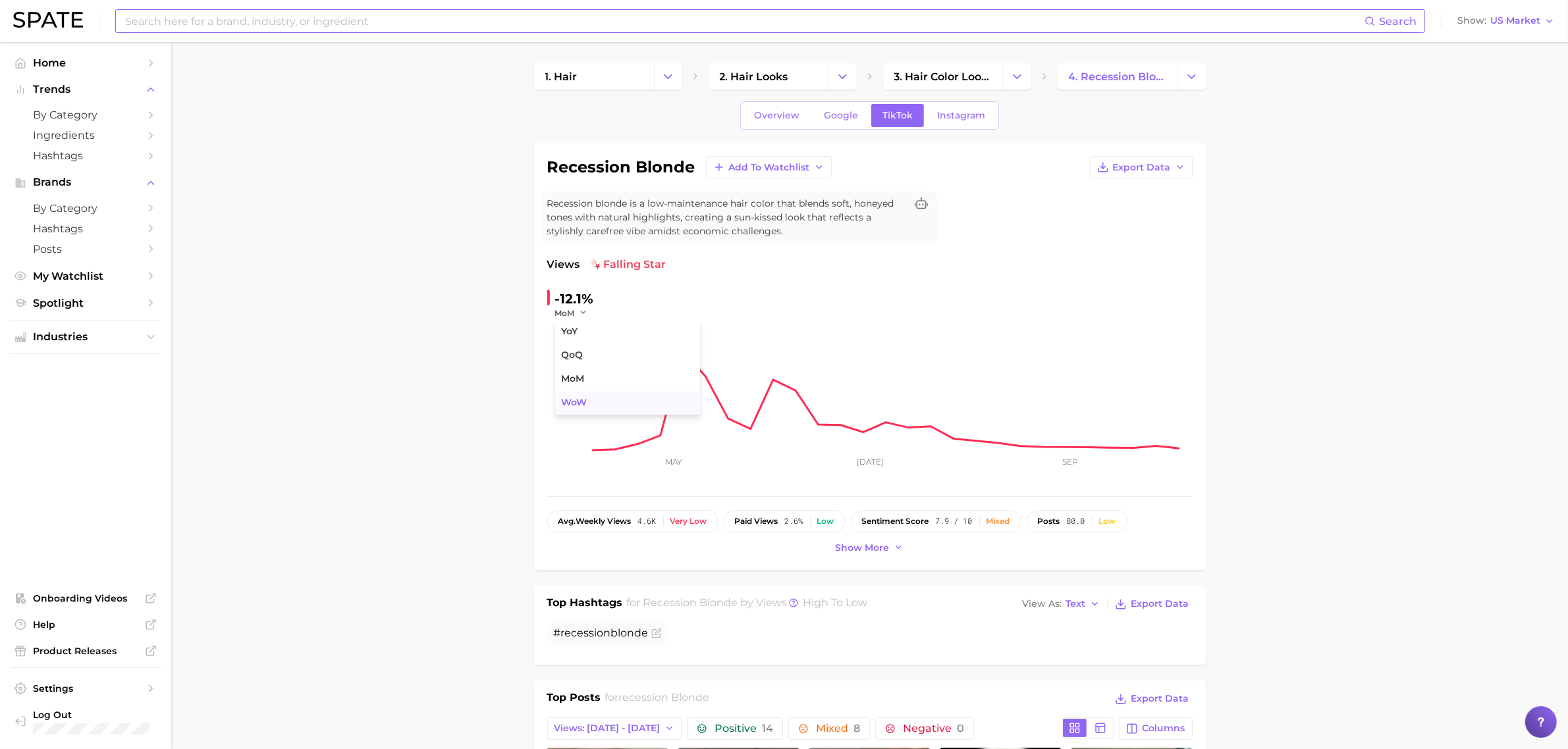
click at [582, 397] on span "WoW" at bounding box center [574, 402] width 26 height 11
click at [580, 314] on button "WoW" at bounding box center [573, 313] width 36 height 11
click at [582, 333] on button "YoY" at bounding box center [627, 332] width 145 height 24
click at [534, 347] on div "recession blonde Add to Watchlist Export Data Recession blonde is a low-mainten…" at bounding box center [869, 356] width 672 height 427
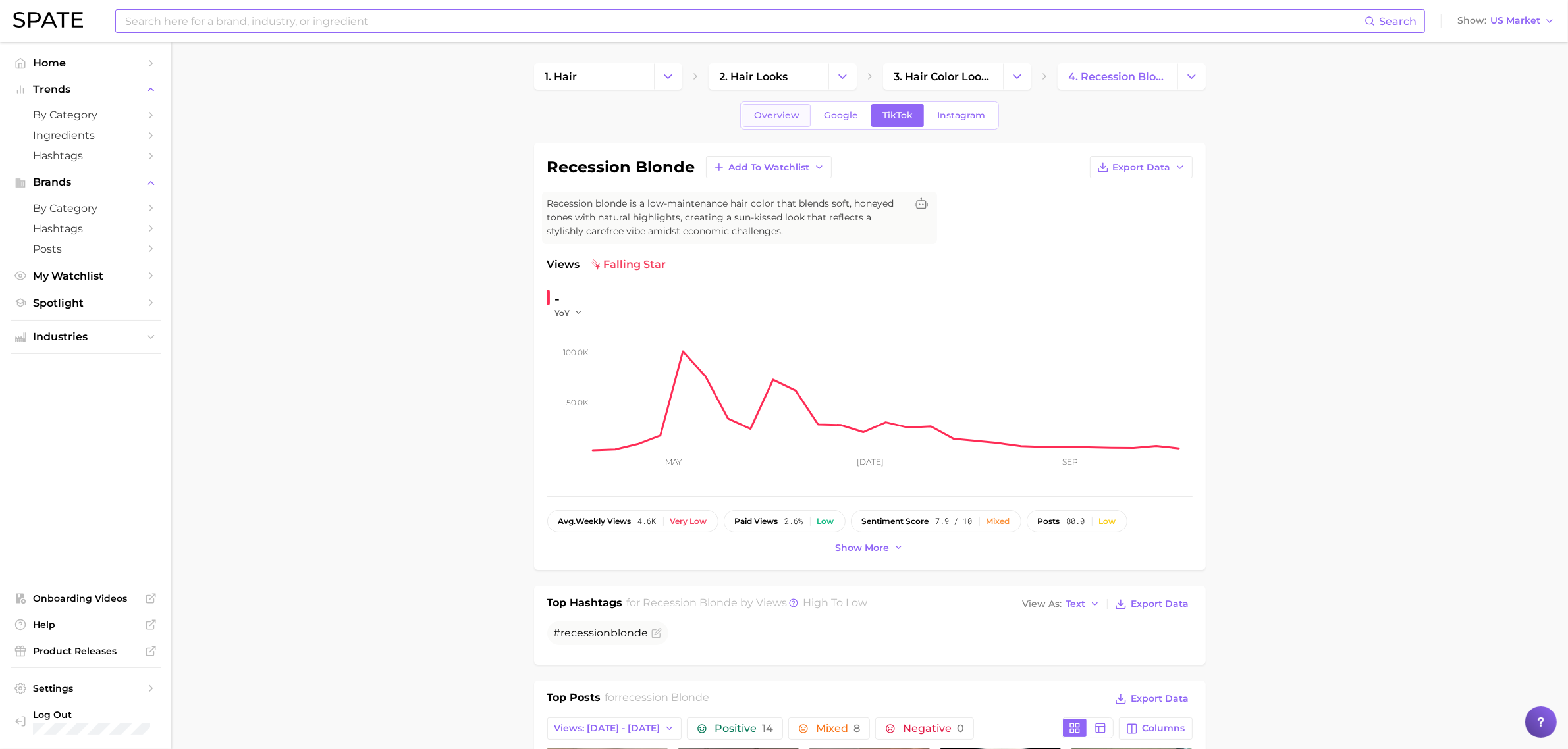
click at [758, 113] on span "Overview" at bounding box center [777, 115] width 46 height 11
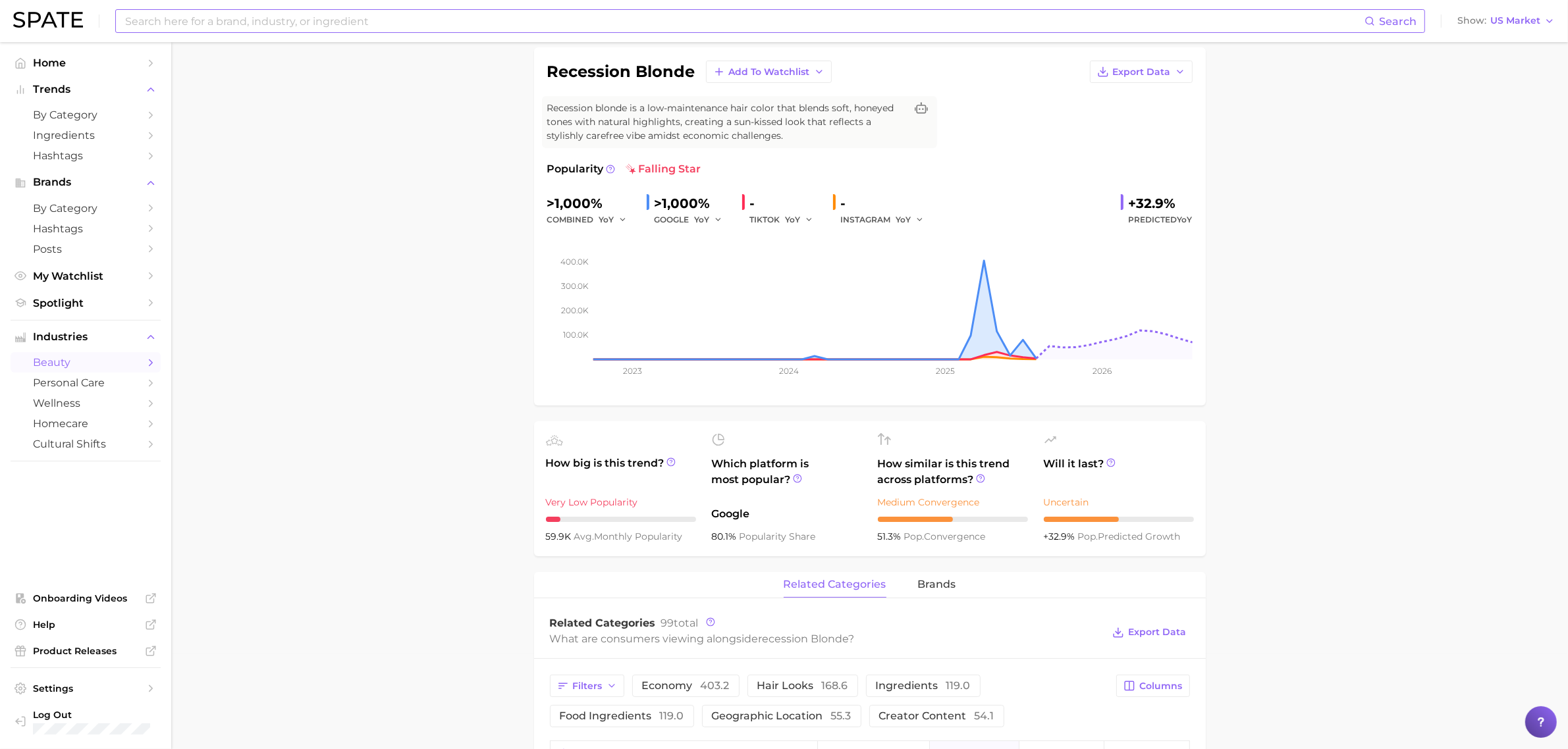
scroll to position [108, 0]
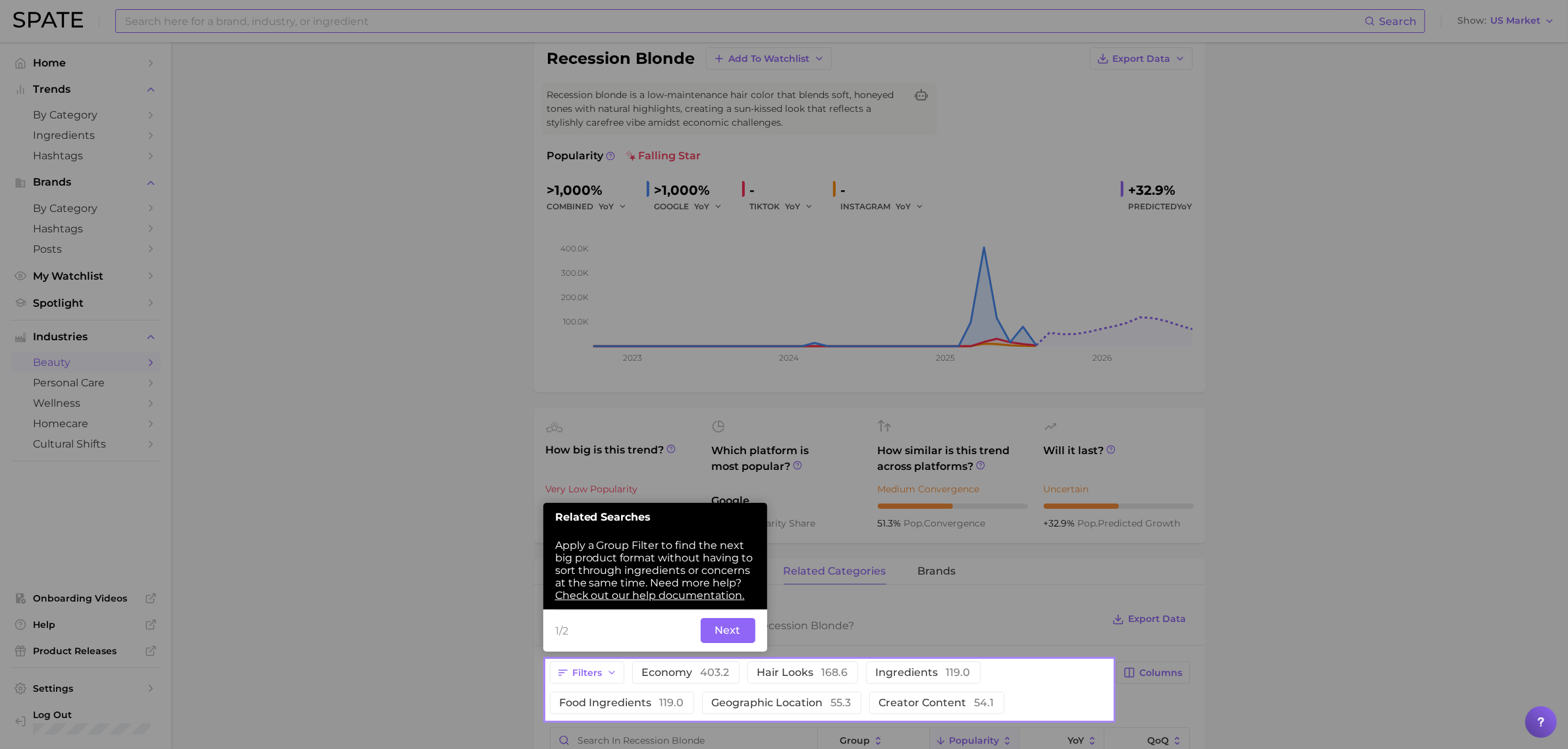
click at [728, 631] on button "Next" at bounding box center [728, 631] width 55 height 25
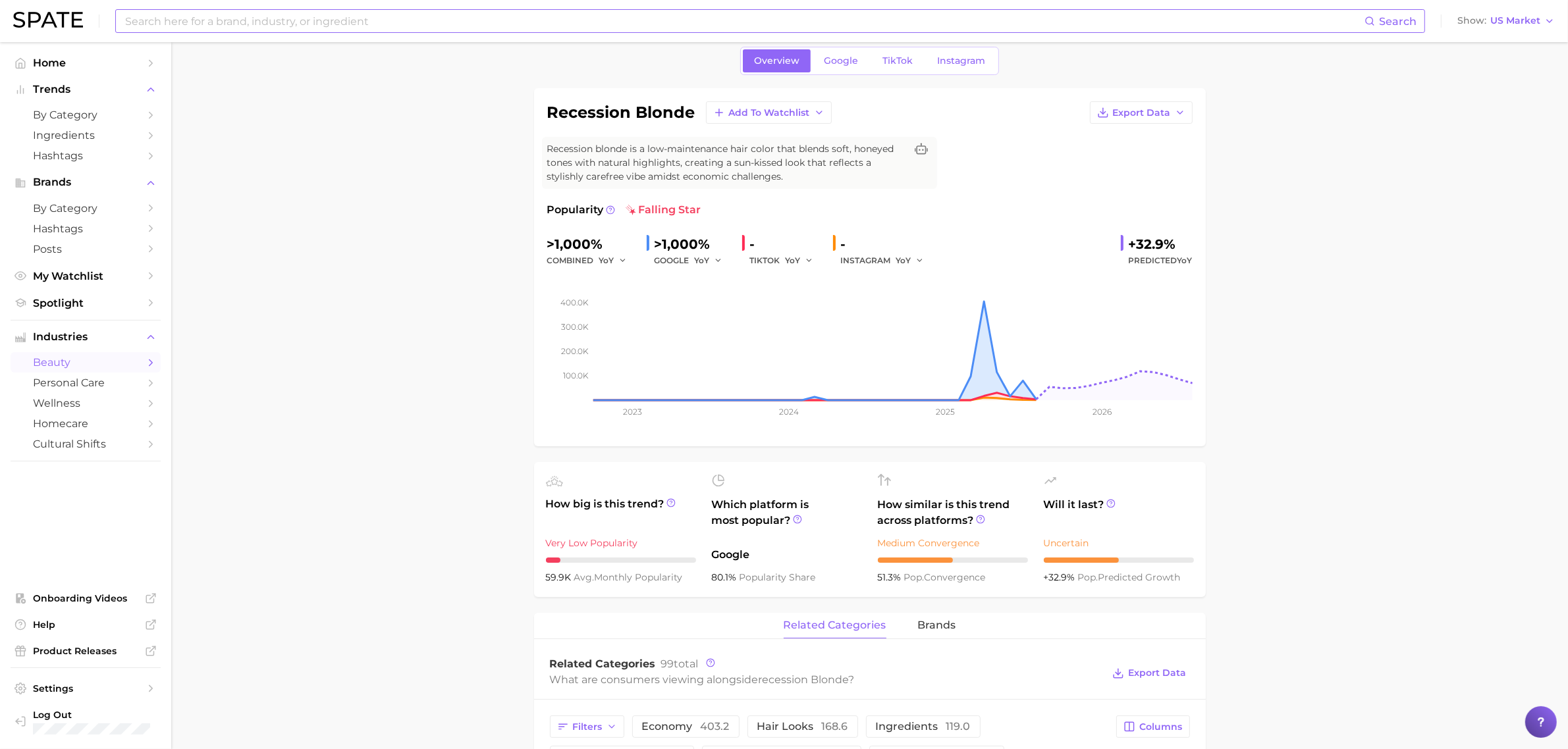
scroll to position [26, 0]
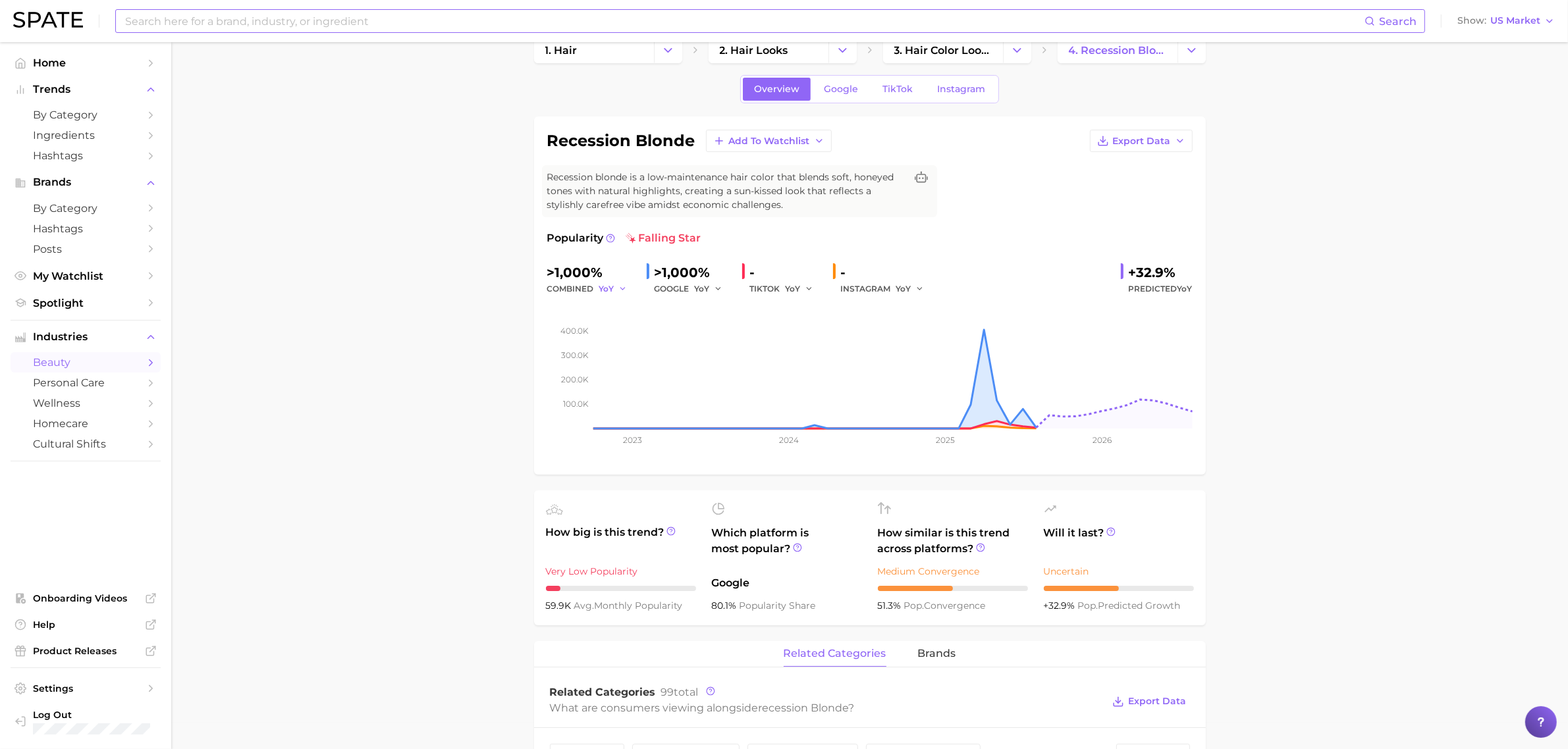
click at [613, 284] on button "YoY" at bounding box center [613, 289] width 28 height 15
click at [616, 354] on span "MoM" at bounding box center [617, 357] width 23 height 11
click at [620, 283] on button "MoM" at bounding box center [616, 289] width 33 height 15
click at [627, 341] on button "QoQ" at bounding box center [672, 334] width 145 height 24
click at [706, 290] on span "YoY" at bounding box center [702, 288] width 15 height 11
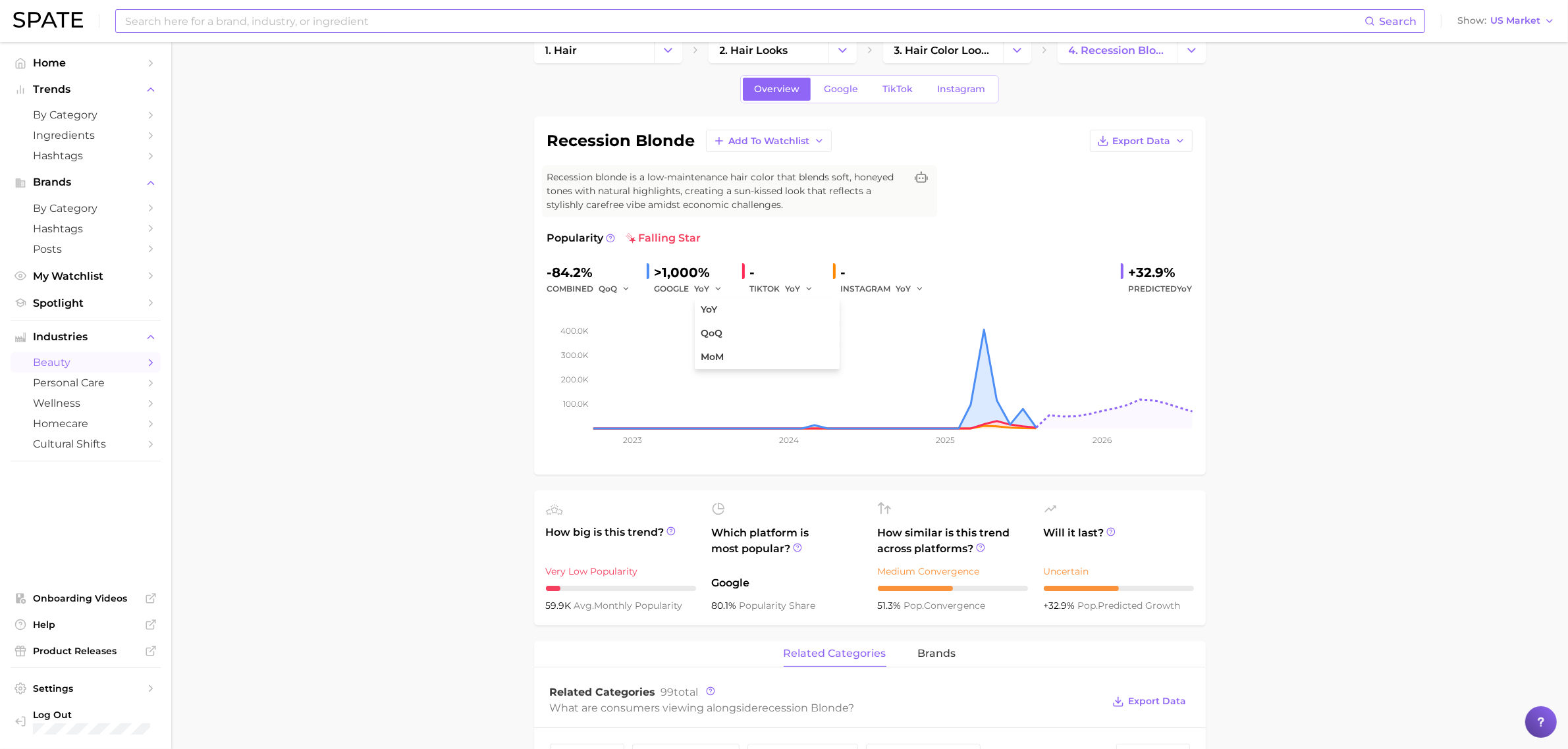
drag, startPoint x: 489, startPoint y: 318, endPoint x: 621, endPoint y: 324, distance: 132.1
drag, startPoint x: 469, startPoint y: 336, endPoint x: 507, endPoint y: 343, distance: 38.6
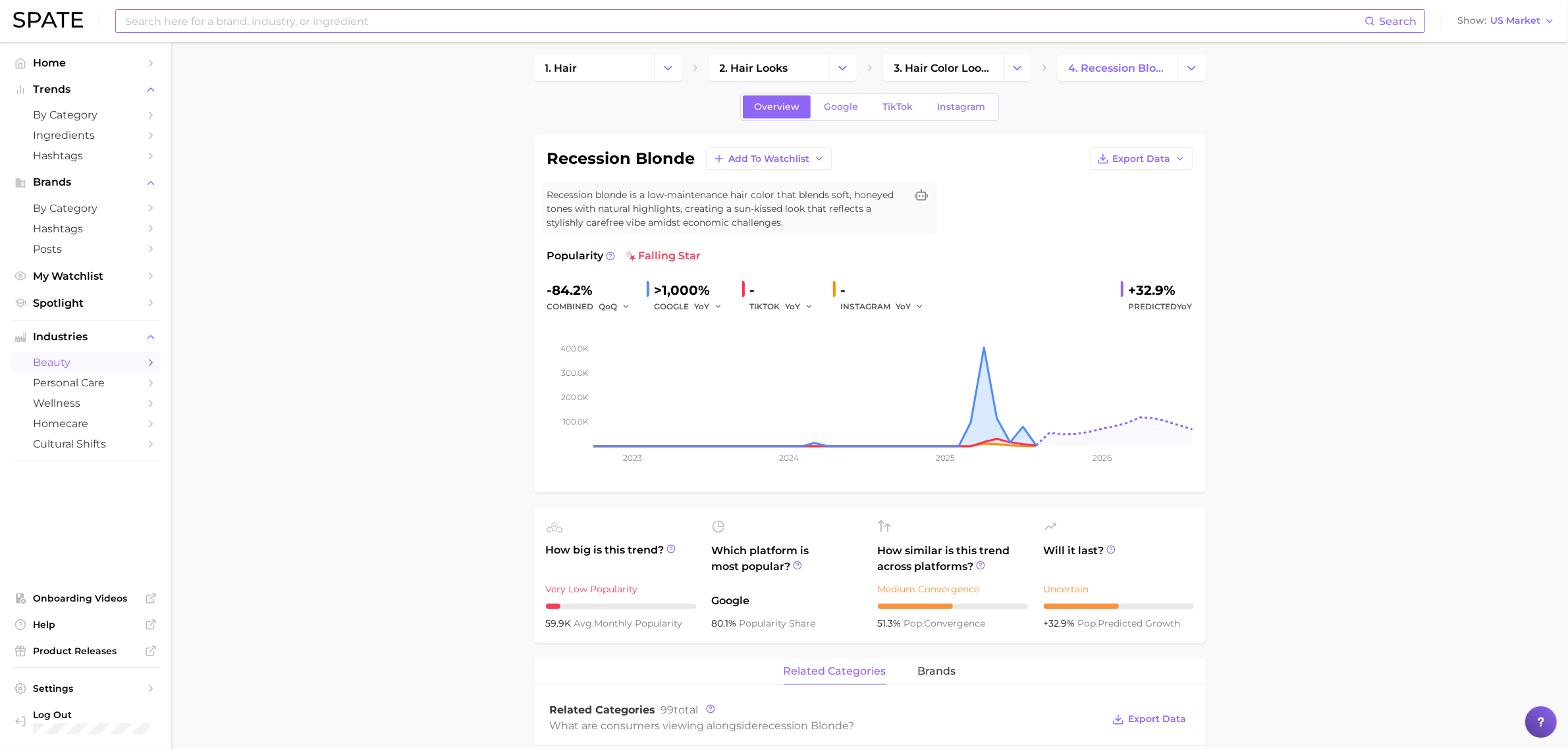
scroll to position [0, 0]
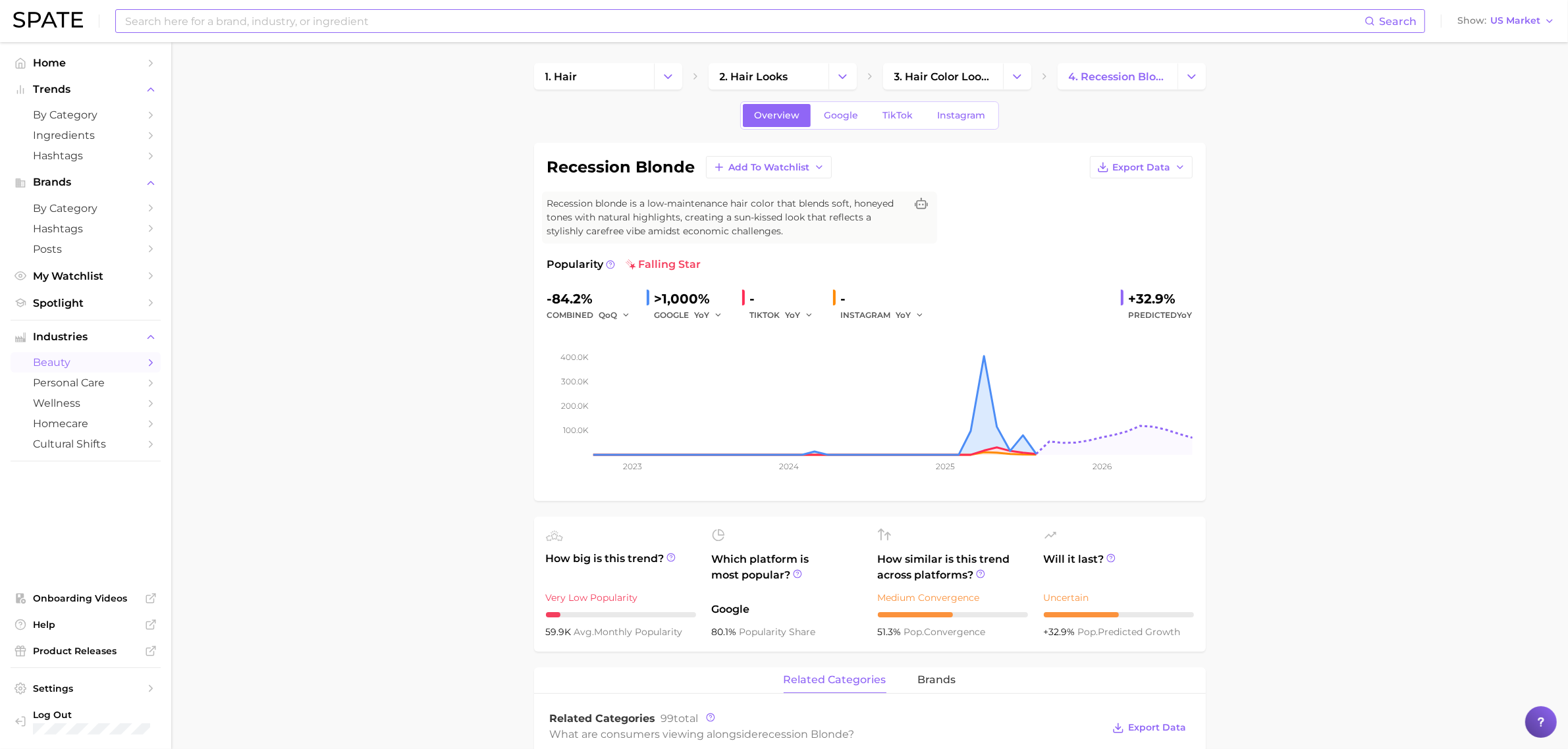
click at [587, 21] on input at bounding box center [744, 21] width 1240 height 23
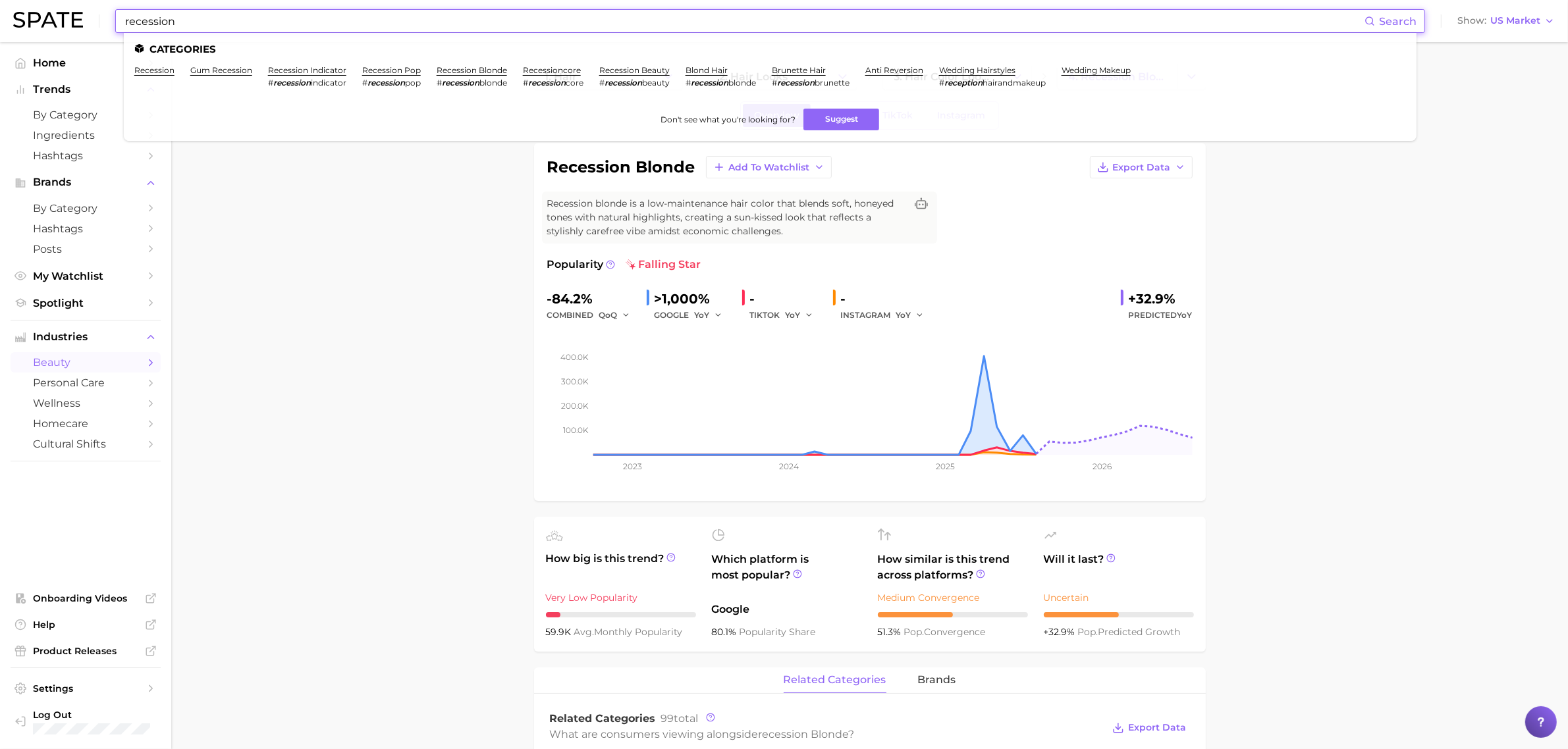
type input "recession"
click at [801, 84] on em "recession" at bounding box center [795, 82] width 37 height 10
click at [801, 71] on link "brunette hair" at bounding box center [798, 70] width 54 height 10
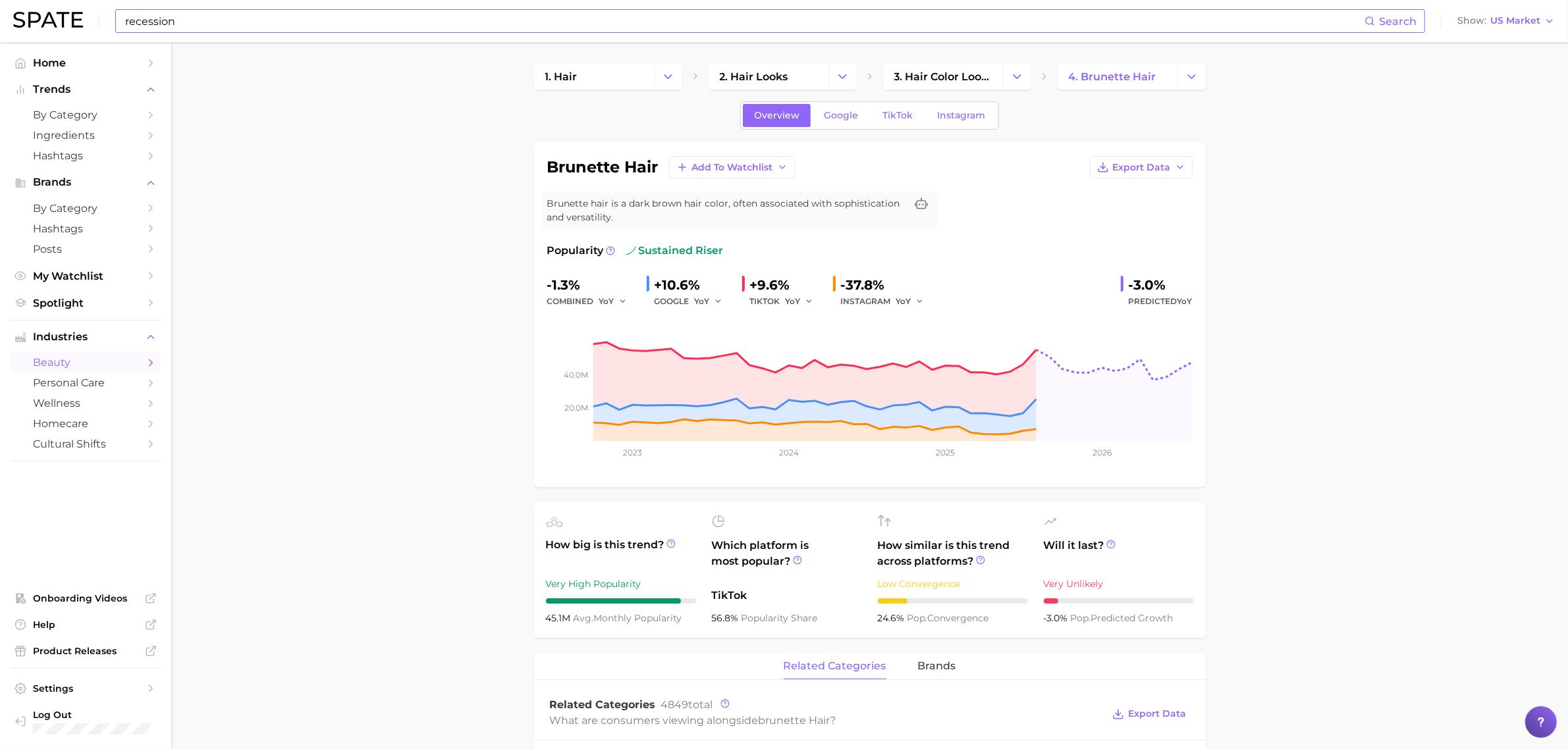
click at [305, 27] on input "recession" at bounding box center [744, 21] width 1240 height 23
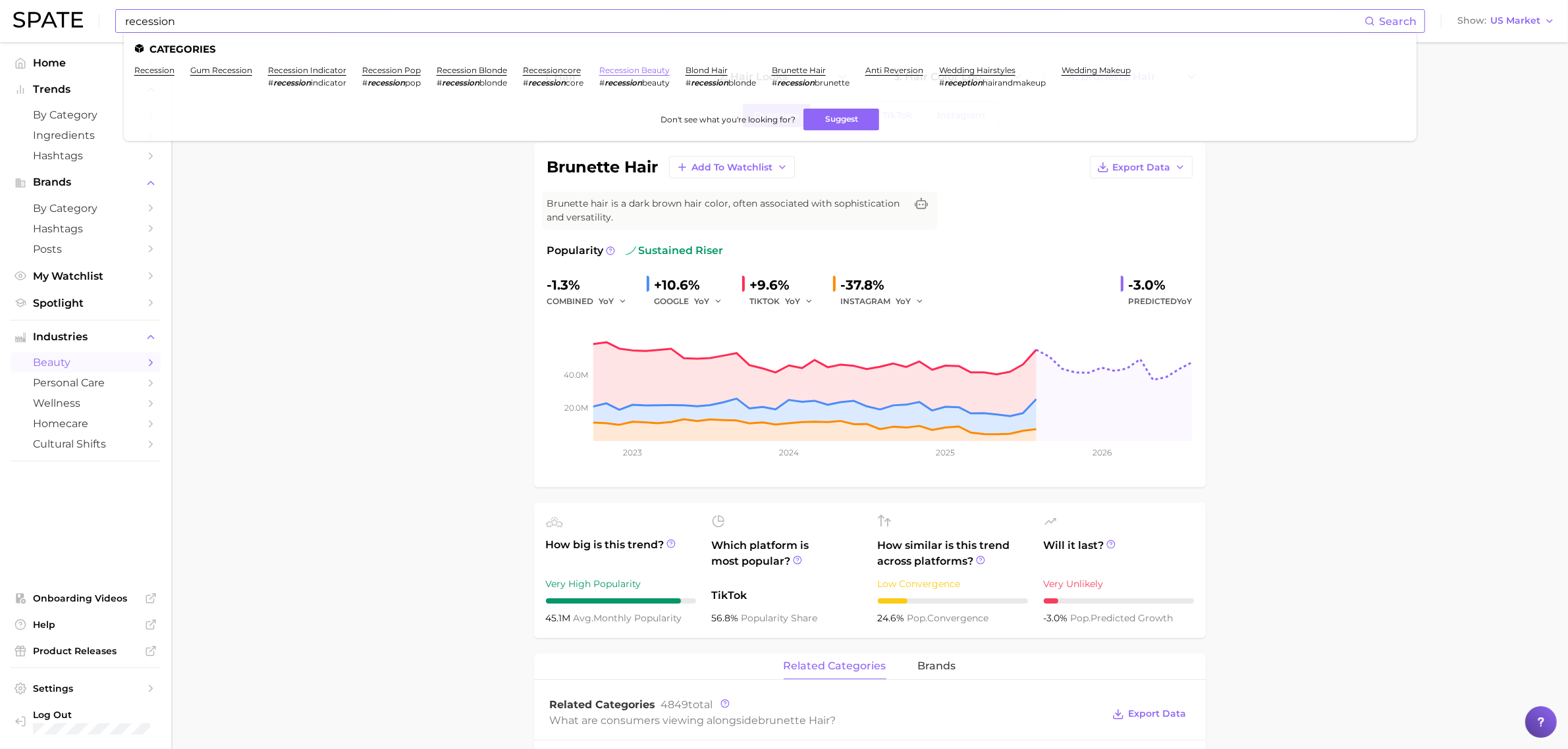
click at [616, 67] on link "recession beauty" at bounding box center [635, 70] width 70 height 10
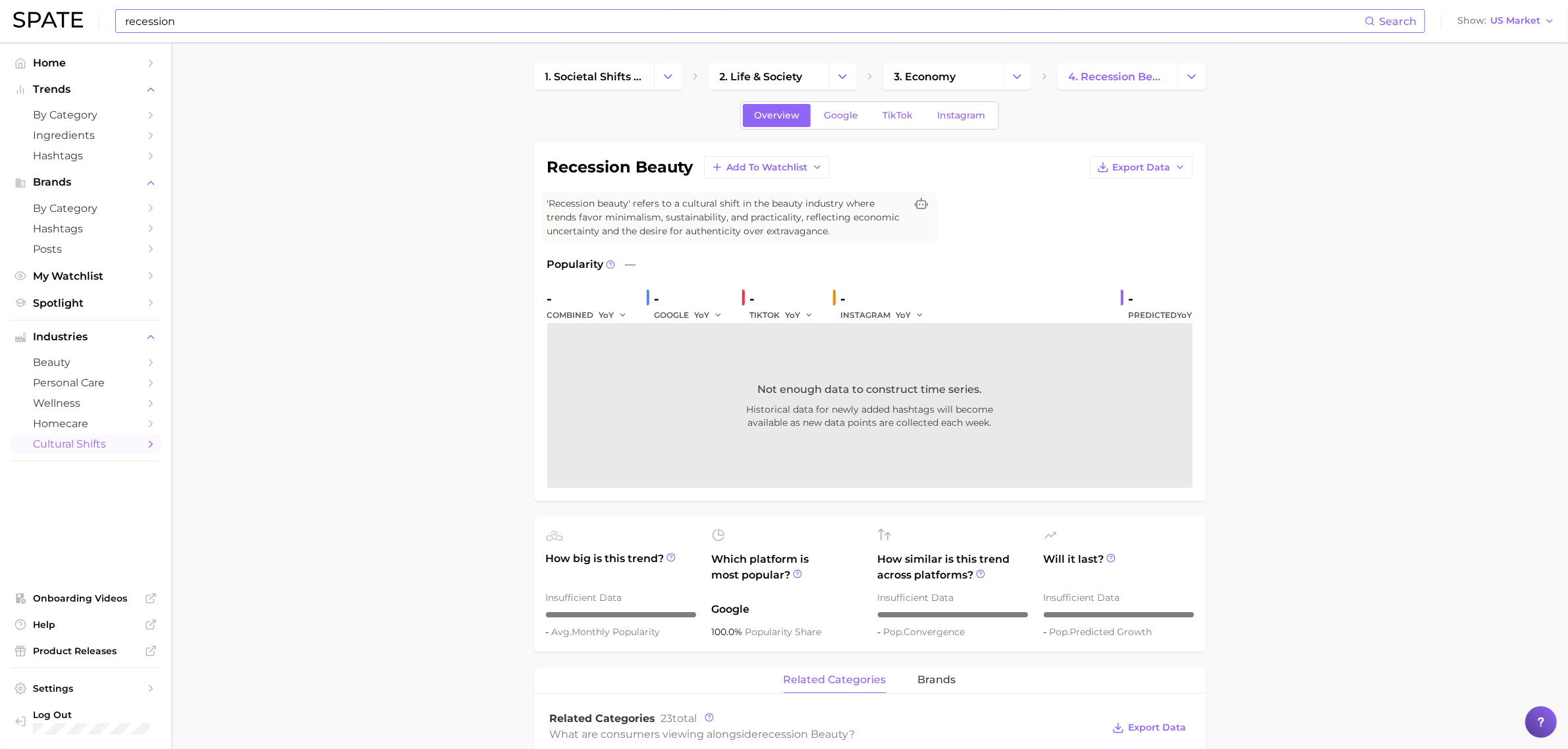
click at [548, 21] on input "recession" at bounding box center [744, 21] width 1240 height 23
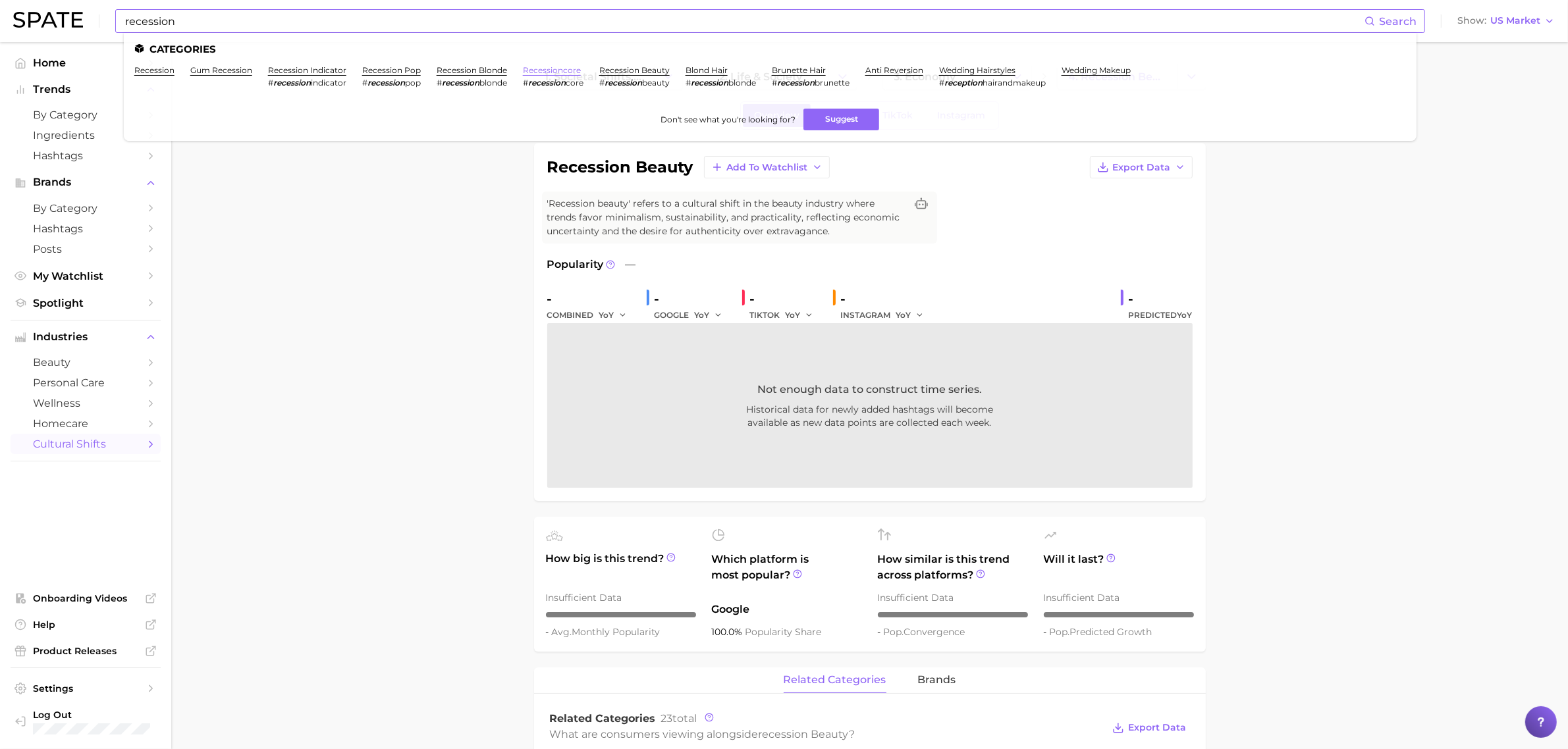
click at [549, 71] on link "recessioncore" at bounding box center [552, 70] width 58 height 10
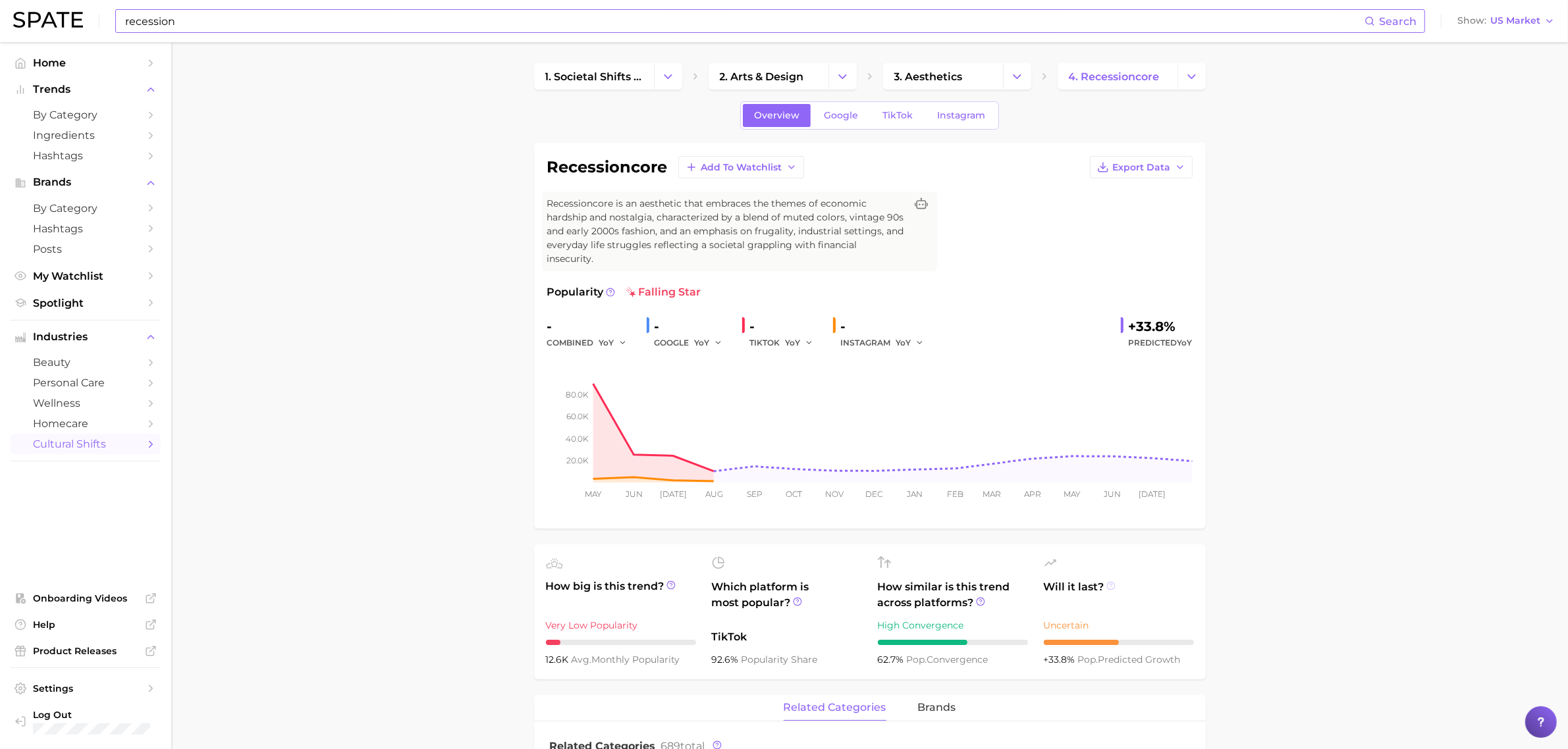
click at [1111, 581] on icon at bounding box center [1110, 585] width 9 height 9
